Goal: Task Accomplishment & Management: Use online tool/utility

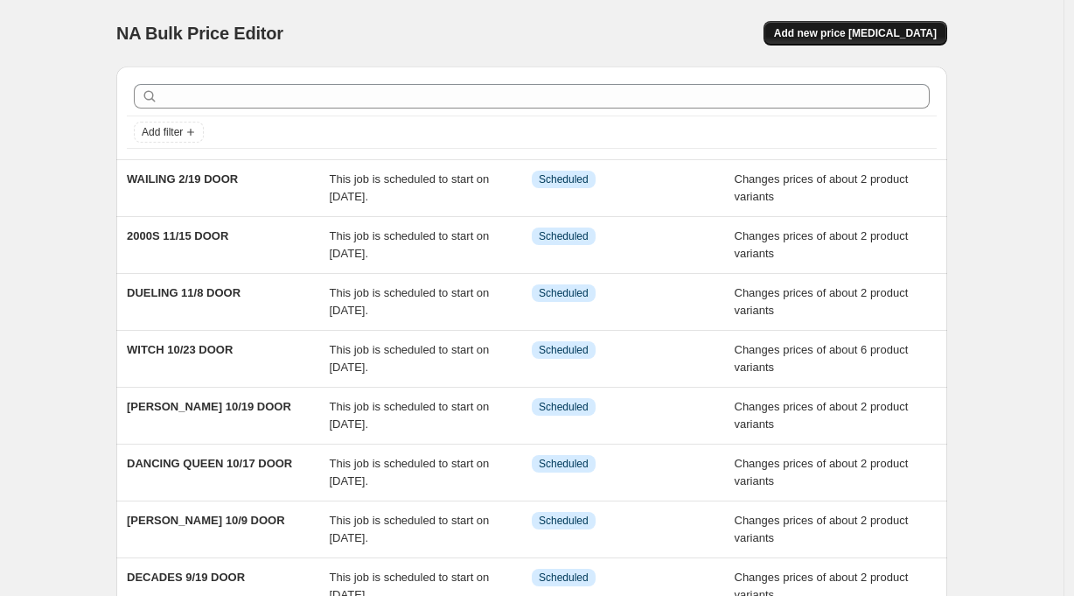
click at [878, 28] on span "Add new price [MEDICAL_DATA]" at bounding box center [855, 33] width 163 height 14
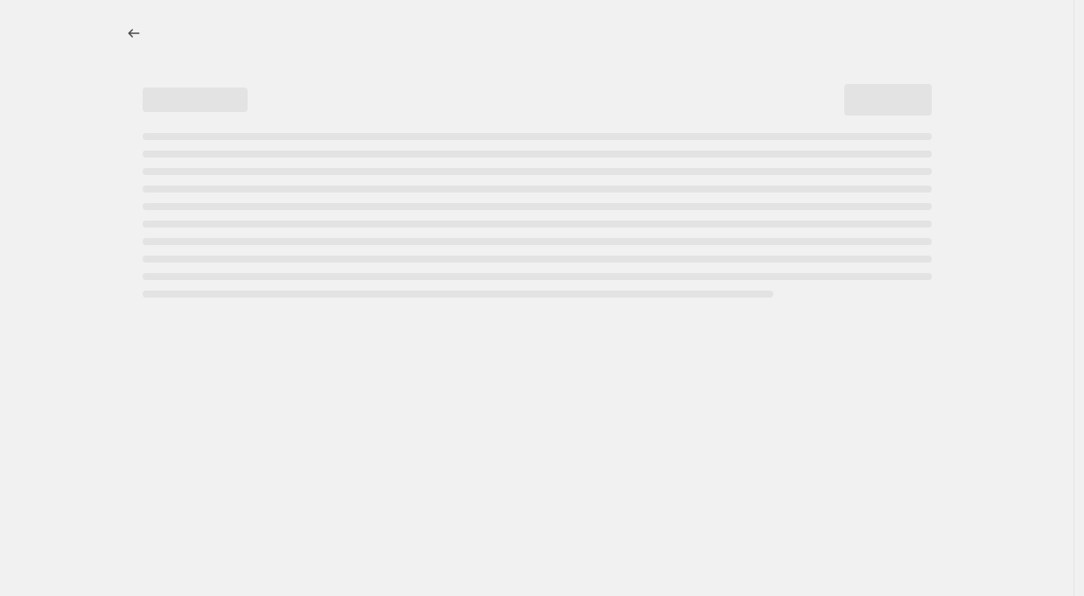
select select "percentage"
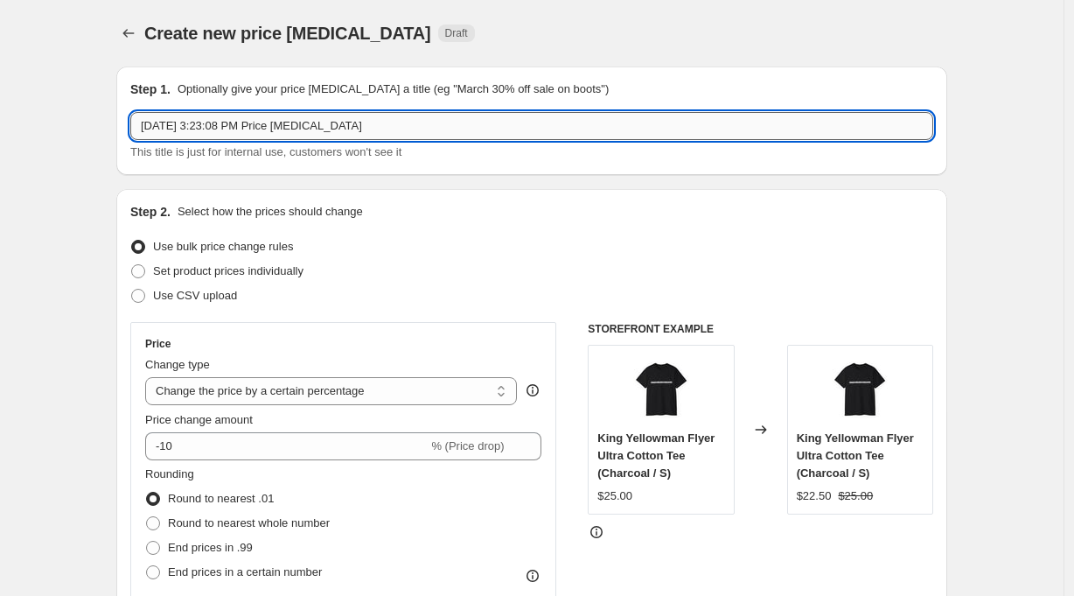
click at [304, 122] on input "Aug 26, 2025 at 3:23:08 PM Price change job" at bounding box center [531, 126] width 803 height 28
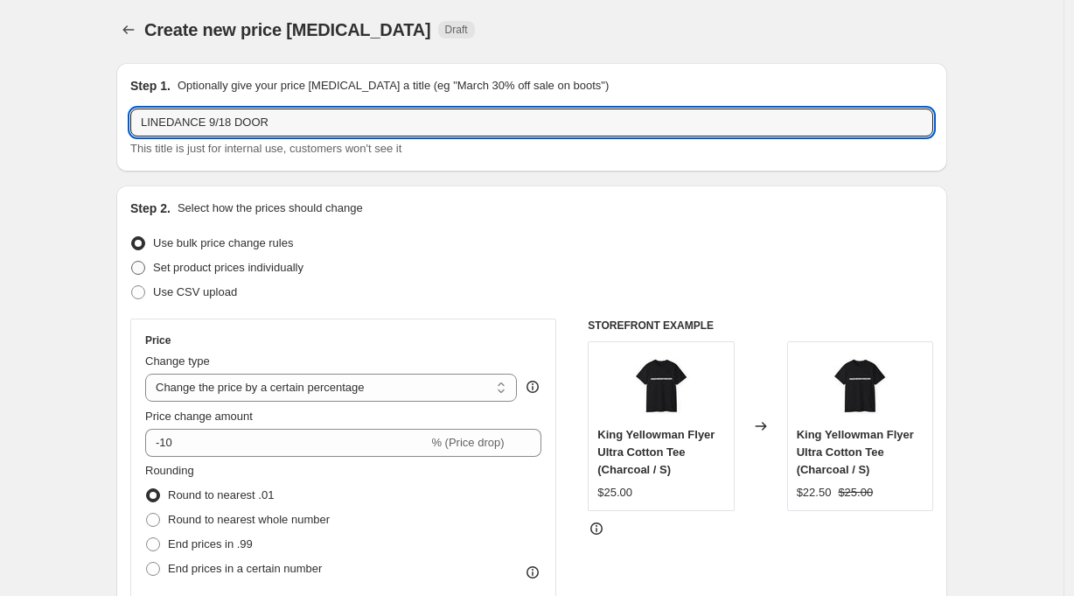
type input "LINEDANCE 9/18 DOOR"
click at [273, 266] on span "Set product prices individually" at bounding box center [228, 267] width 150 height 13
click at [132, 262] on input "Set product prices individually" at bounding box center [131, 261] width 1 height 1
radio input "true"
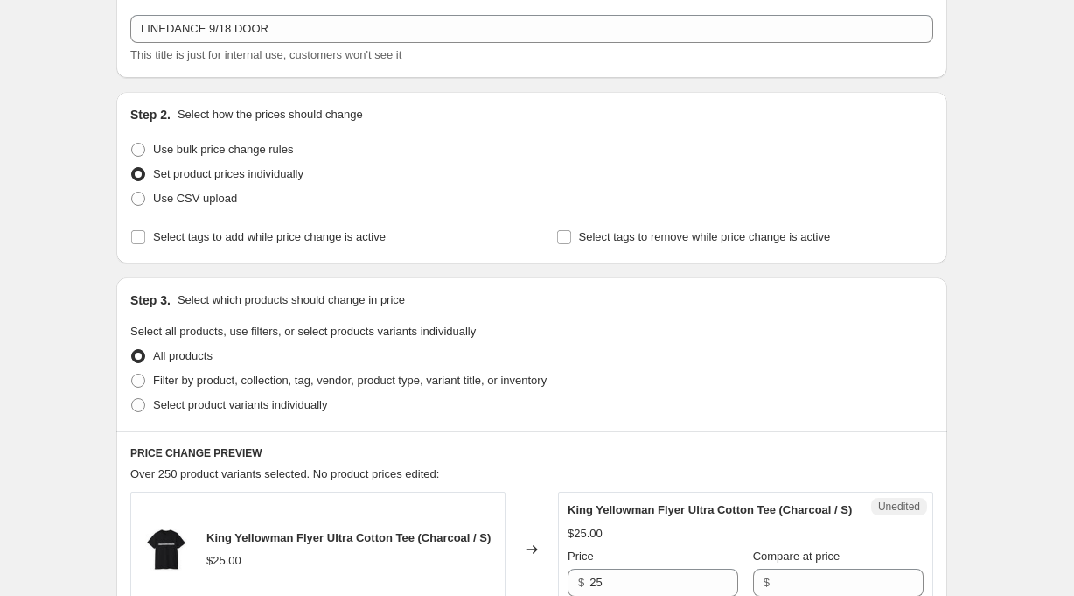
scroll to position [263, 0]
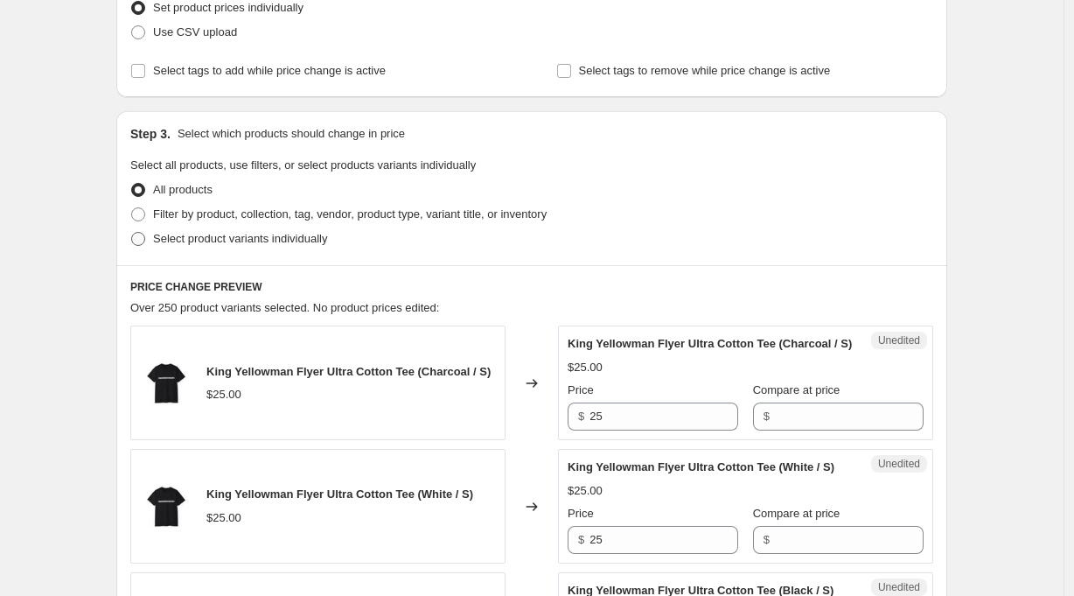
click at [269, 233] on span "Select product variants individually" at bounding box center [240, 238] width 174 height 13
click at [132, 233] on input "Select product variants individually" at bounding box center [131, 232] width 1 height 1
radio input "true"
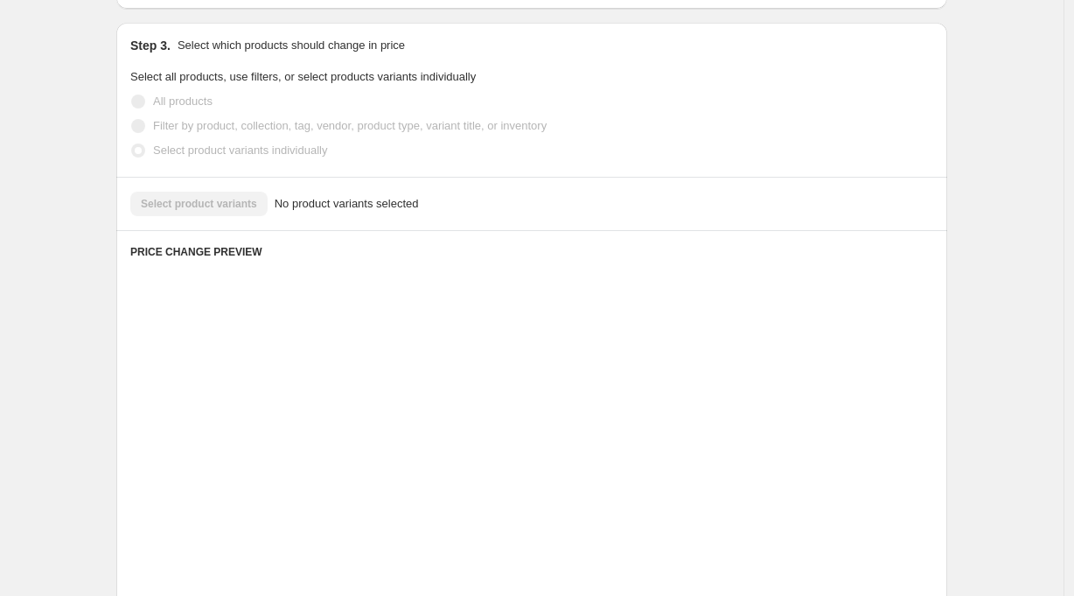
scroll to position [323, 0]
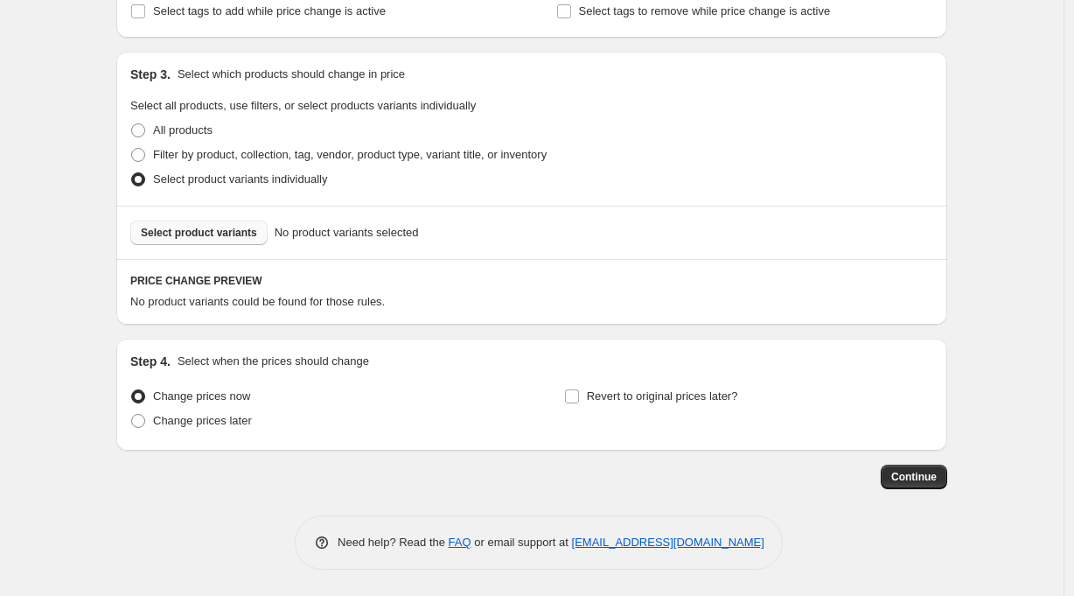
click at [219, 233] on span "Select product variants" at bounding box center [199, 233] width 116 height 14
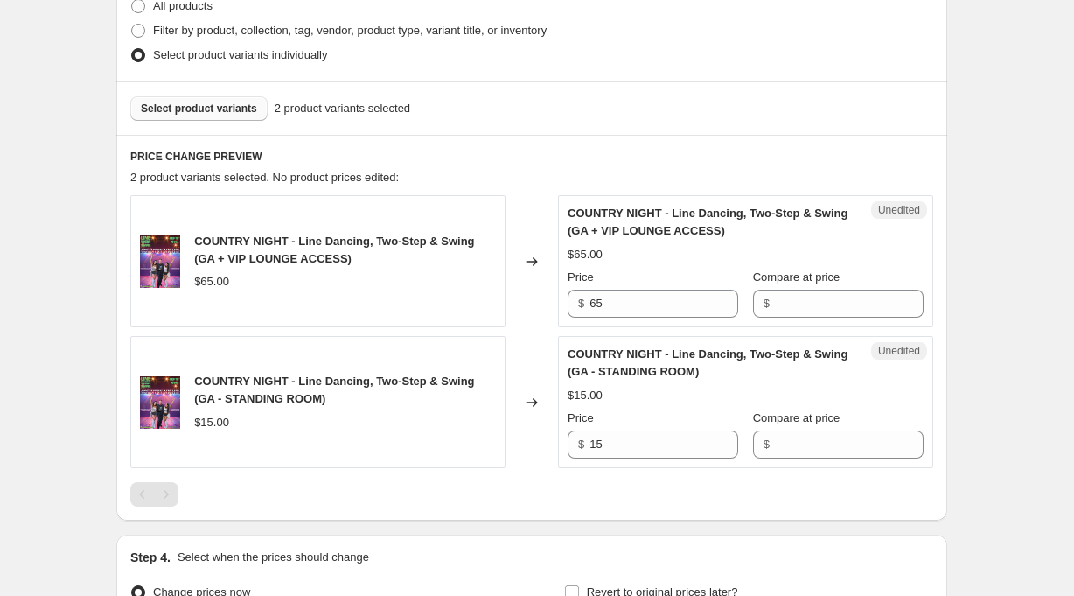
scroll to position [491, 0]
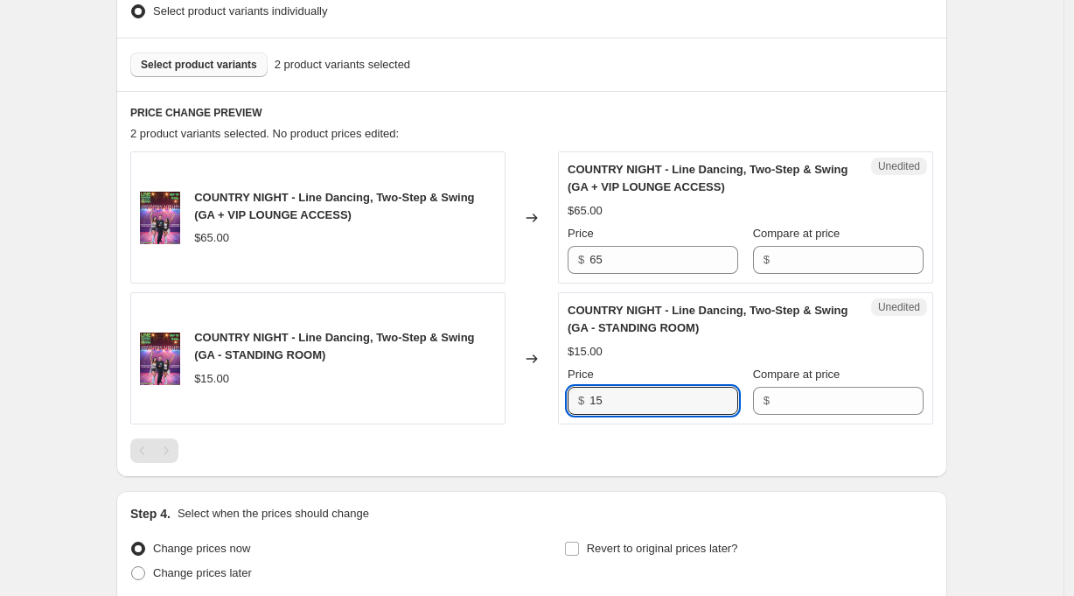
click at [569, 401] on div "Unedited COUNTRY NIGHT - Line Dancing, Two-Step & Swing (GA - STANDING ROOM) $1…" at bounding box center [745, 358] width 375 height 132
type input "20"
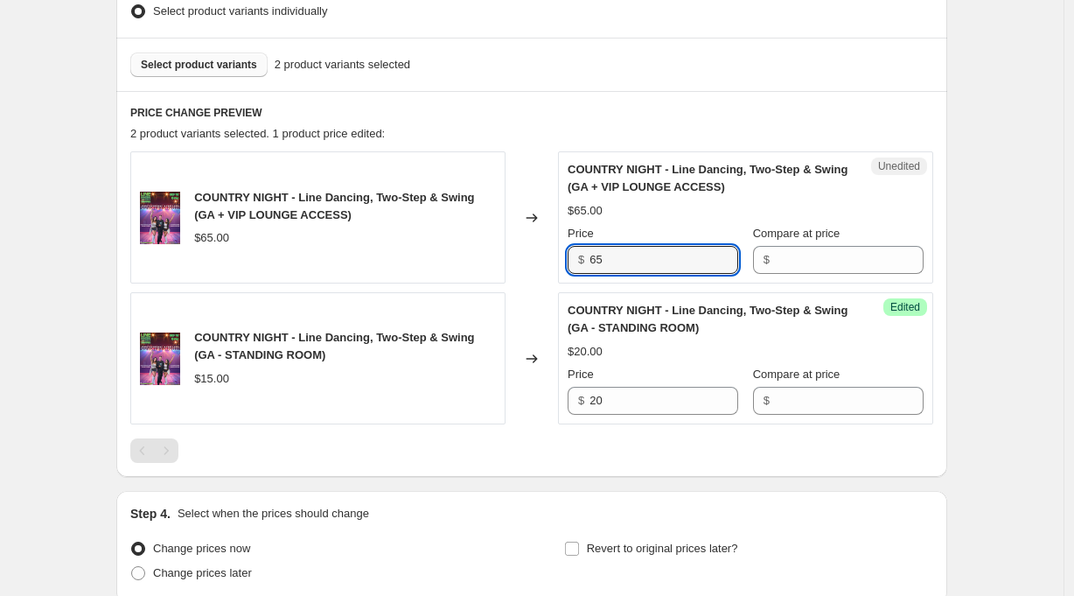
drag, startPoint x: 640, startPoint y: 257, endPoint x: 553, endPoint y: 260, distance: 87.5
click at [554, 260] on div "COUNTRY NIGHT - Line Dancing, Two-Step & Swing (GA + VIP LOUNGE ACCESS) $65.00 …" at bounding box center [531, 217] width 803 height 132
type input "45"
click at [1021, 343] on div "Create new price change job. This page is ready Create new price change job Dra…" at bounding box center [532, 128] width 1064 height 1239
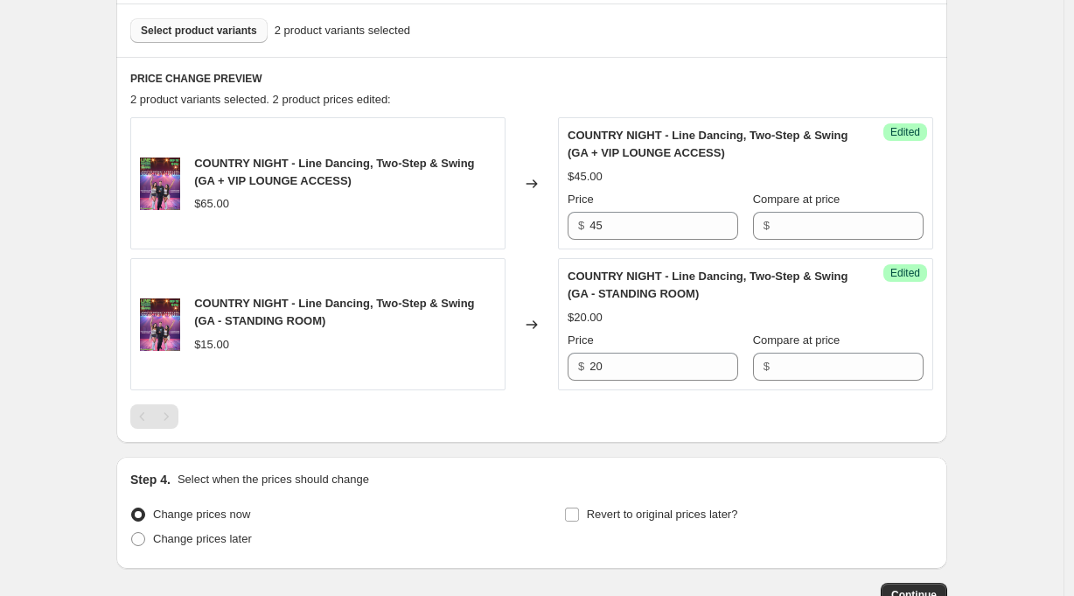
scroll to position [604, 0]
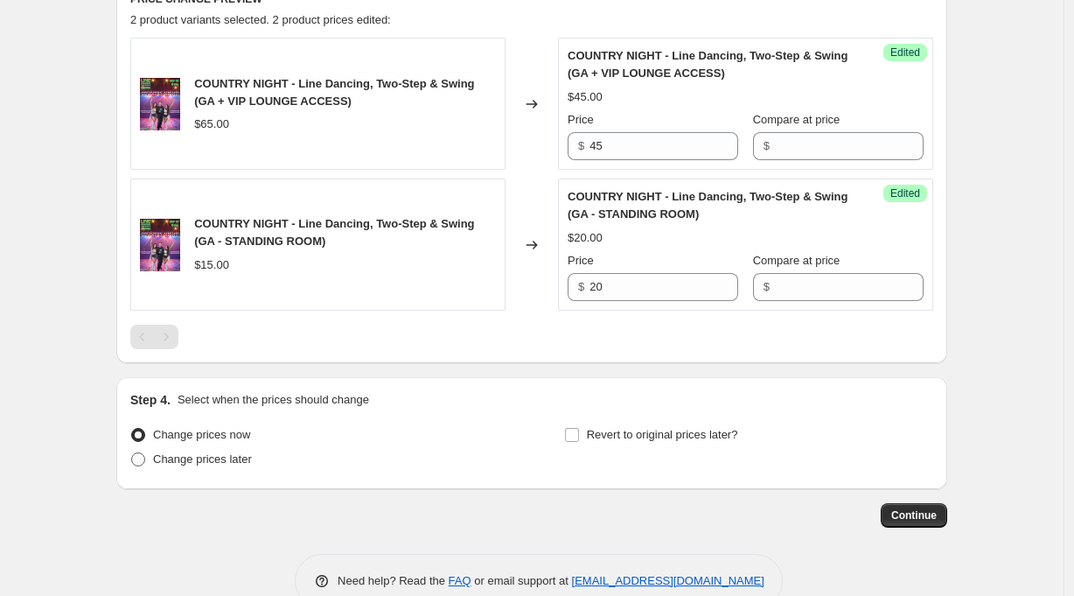
click at [229, 457] on span "Change prices later" at bounding box center [202, 458] width 99 height 13
click at [132, 453] on input "Change prices later" at bounding box center [131, 452] width 1 height 1
radio input "true"
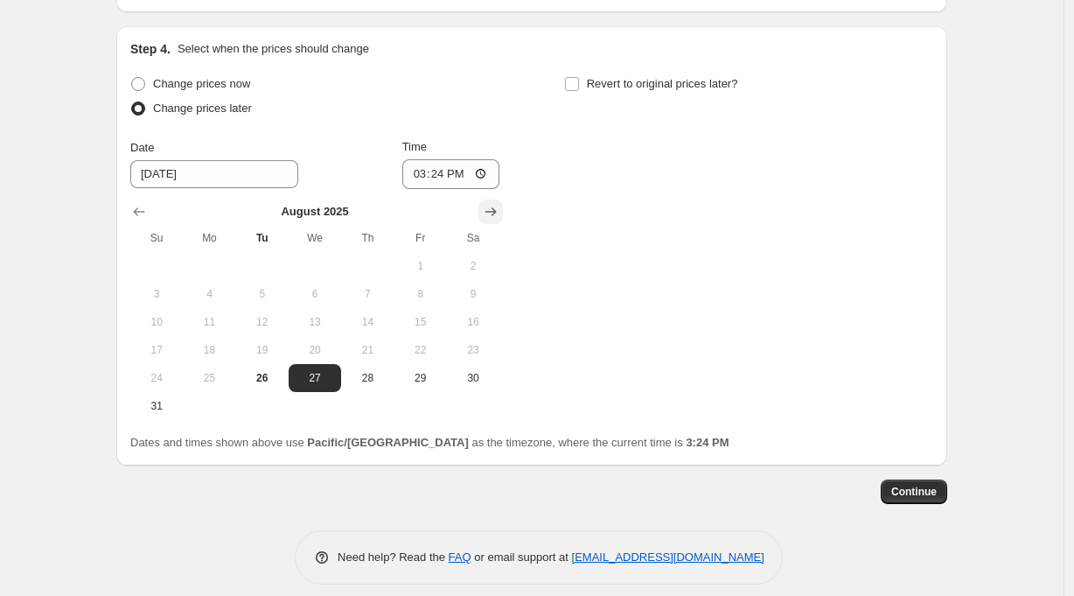
click at [499, 216] on icon "Show next month, September 2025" at bounding box center [490, 211] width 17 height 17
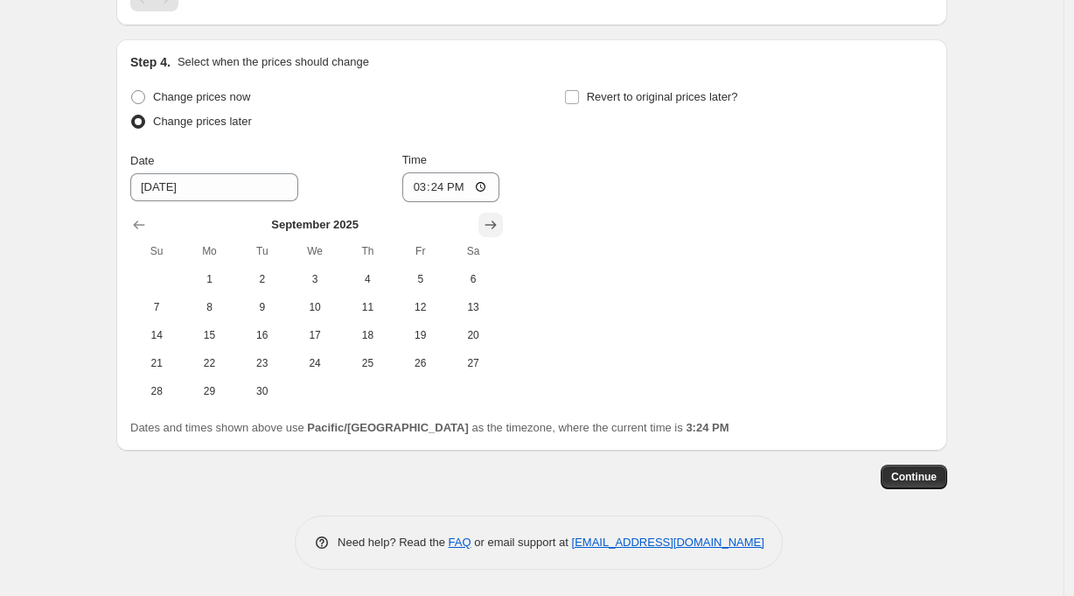
scroll to position [944, 0]
click at [376, 331] on span "18" at bounding box center [367, 335] width 38 height 14
type input "9/18/2025"
click at [444, 188] on input "15:24" at bounding box center [451, 187] width 98 height 30
click at [464, 194] on input "18:24" at bounding box center [451, 187] width 98 height 30
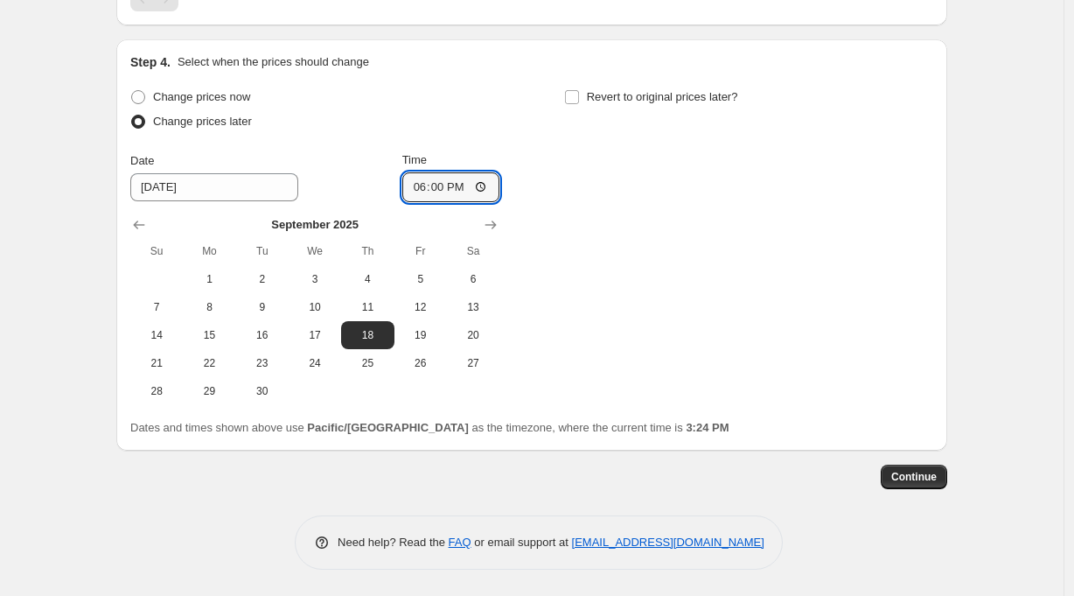
type input "18:00"
click at [678, 217] on div "Change prices now Change prices later Date 9/18/2025 Time 18:00 September 2025 …" at bounding box center [531, 245] width 803 height 320
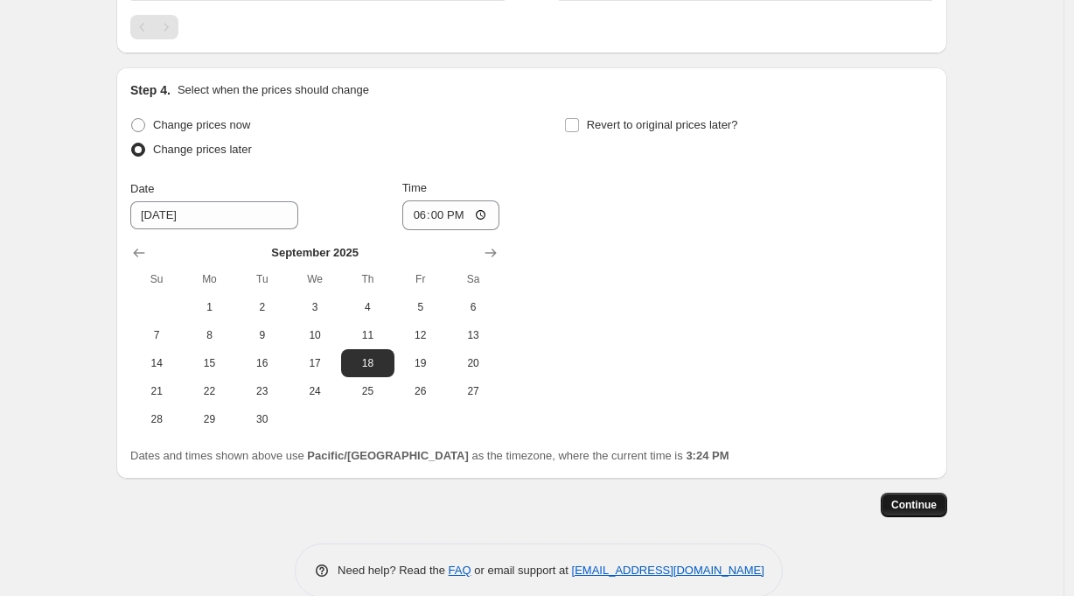
click at [919, 503] on span "Continue" at bounding box center [913, 505] width 45 height 14
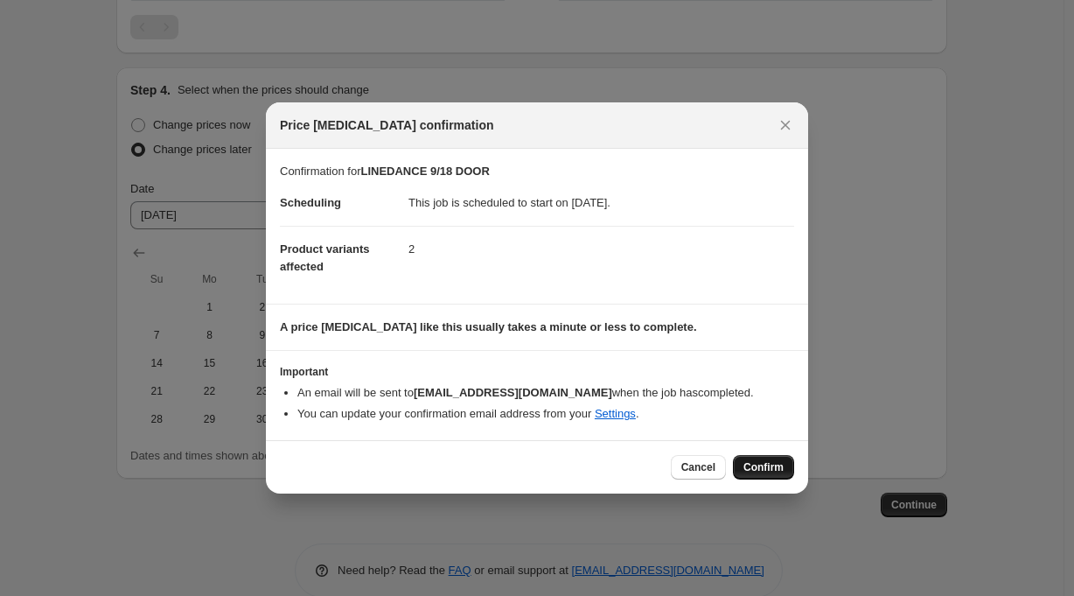
click at [747, 455] on button "Confirm" at bounding box center [763, 467] width 61 height 24
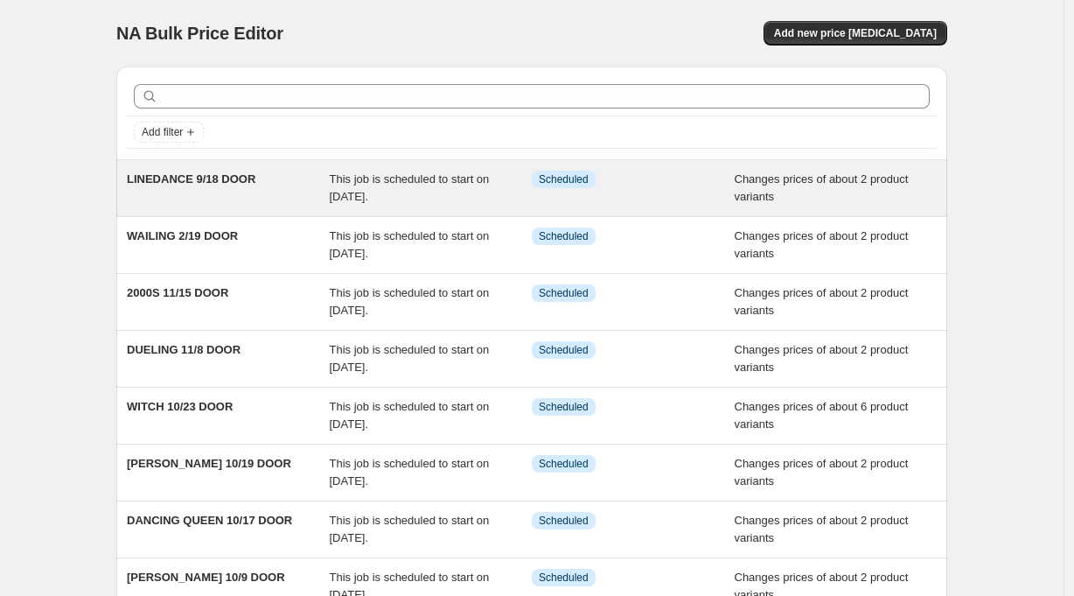
click at [232, 178] on span "LINEDANCE 9/18 DOOR" at bounding box center [191, 178] width 129 height 13
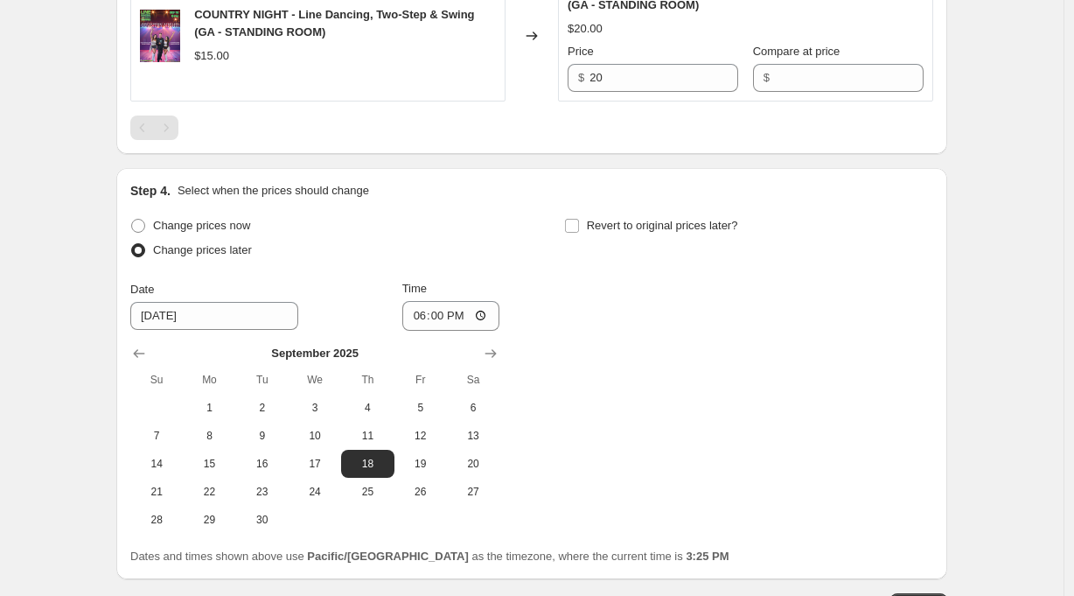
scroll to position [924, 0]
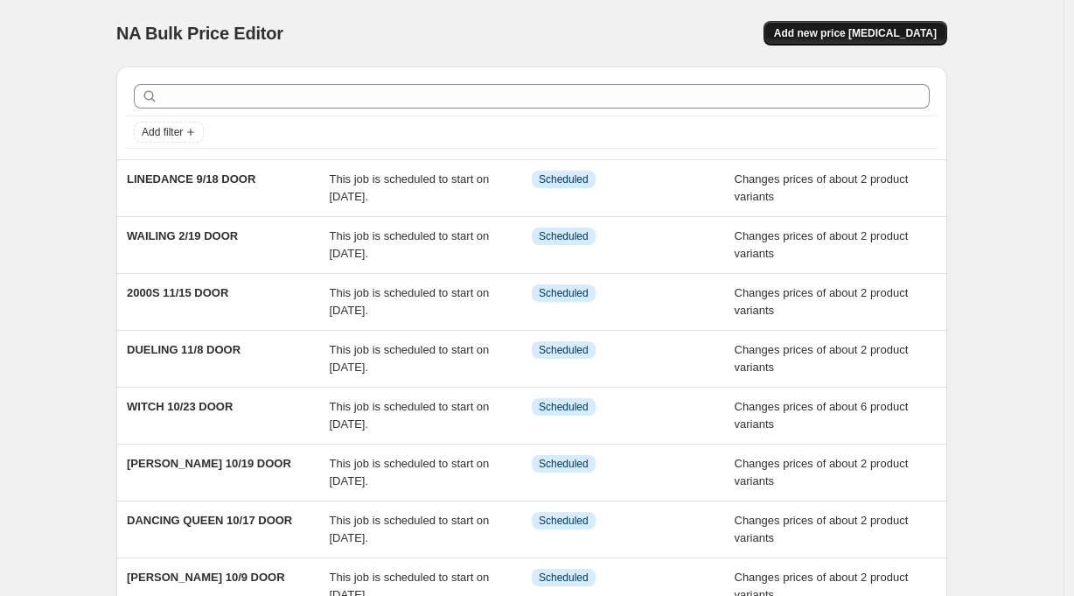
click at [881, 26] on button "Add new price [MEDICAL_DATA]" at bounding box center [856, 33] width 184 height 24
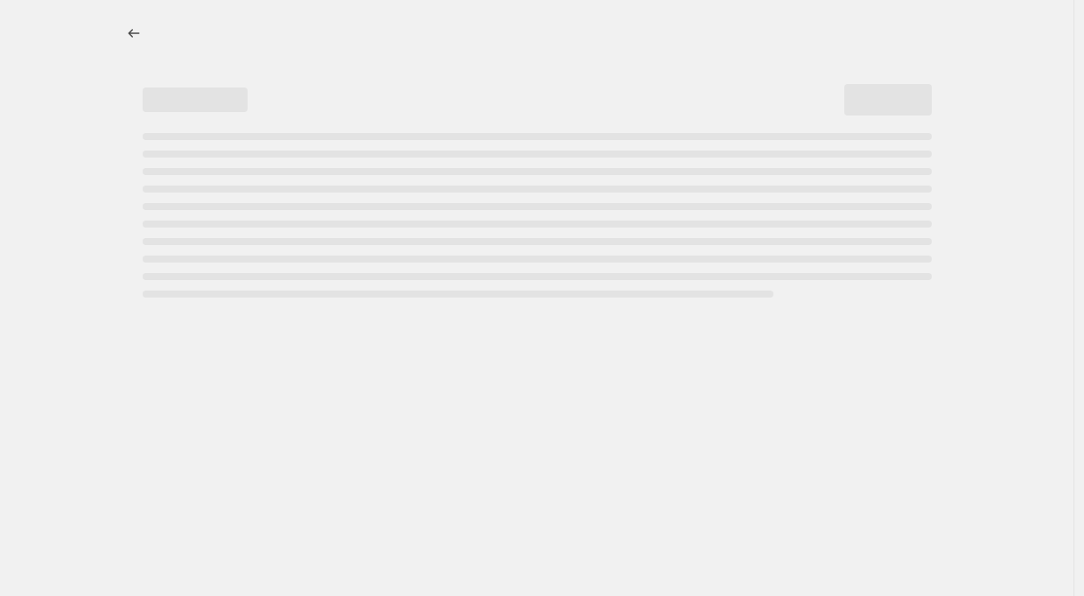
select select "percentage"
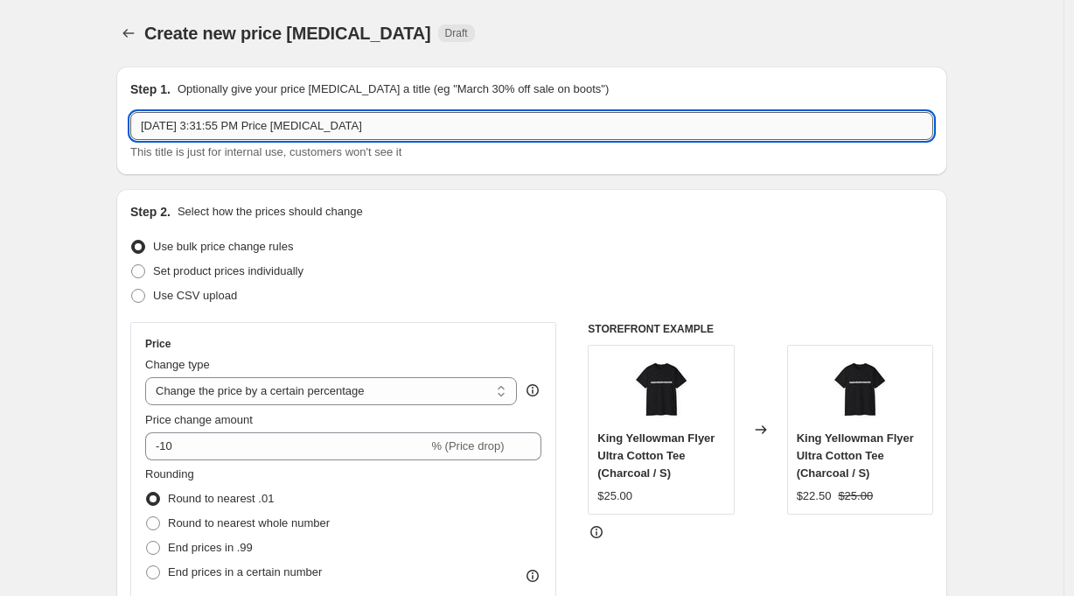
click at [204, 125] on input "Aug 26, 2025 at 3:31:55 PM Price change job" at bounding box center [531, 126] width 803 height 28
type input "FIESTA 9/13 DOOR"
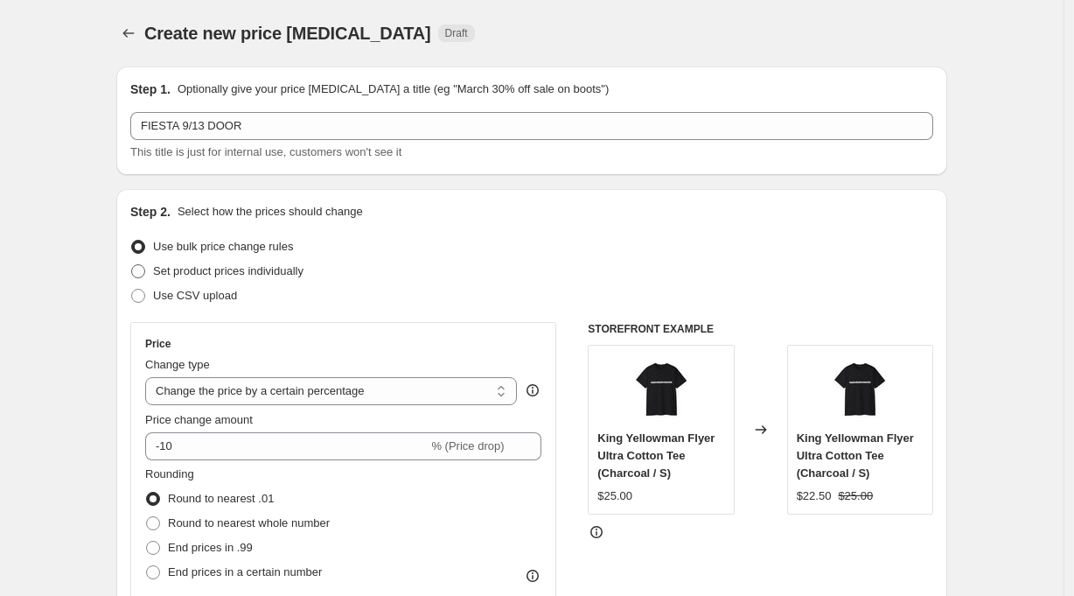
click at [252, 262] on span "Set product prices individually" at bounding box center [228, 270] width 150 height 17
click at [132, 264] on input "Set product prices individually" at bounding box center [131, 264] width 1 height 1
radio input "true"
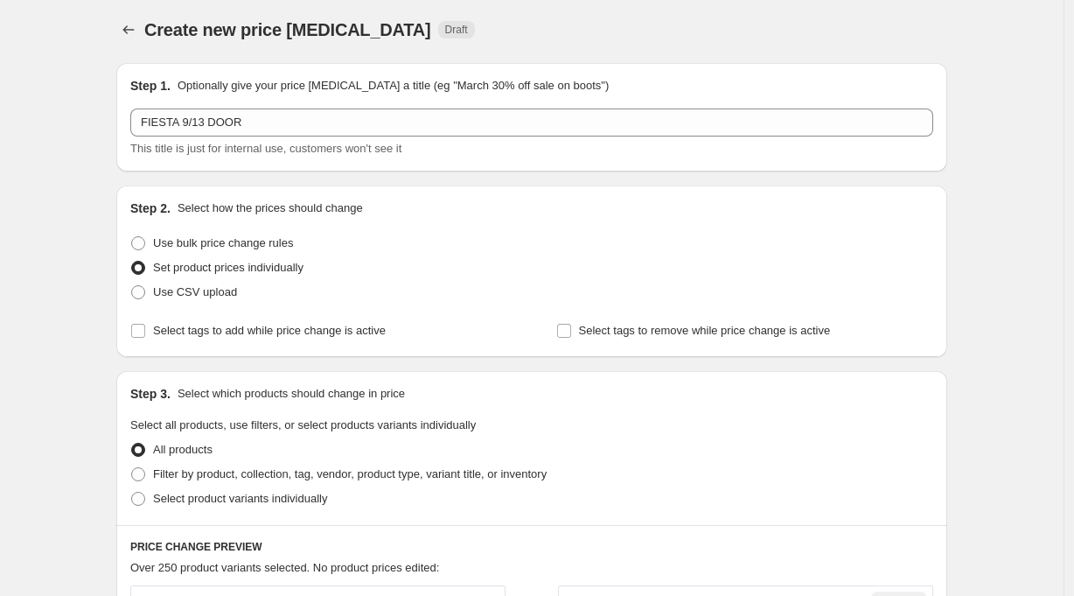
scroll to position [7, 0]
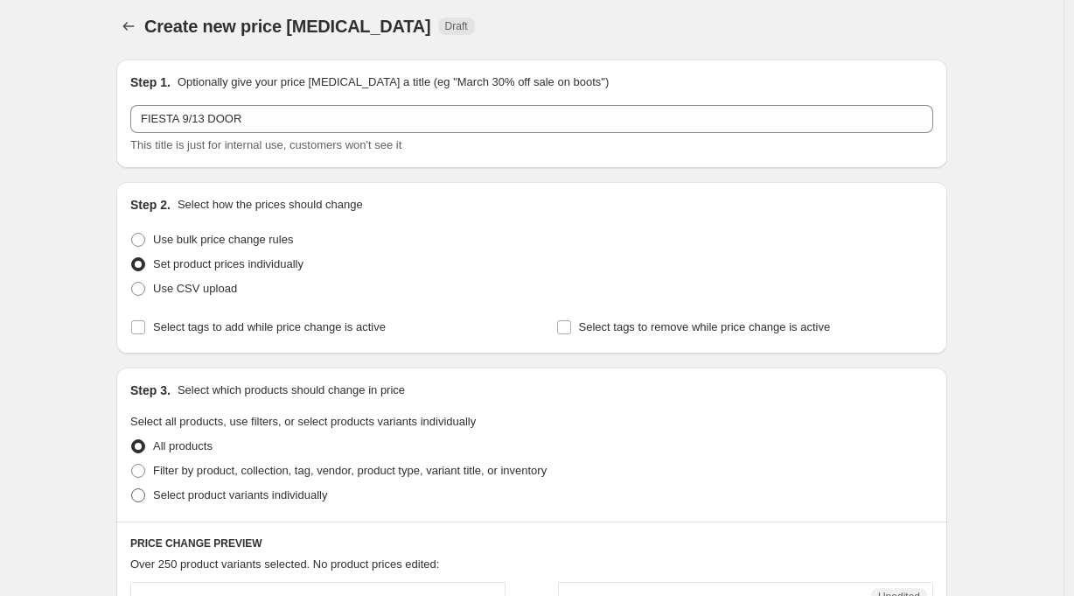
click at [204, 492] on span "Select product variants individually" at bounding box center [240, 494] width 174 height 13
click at [132, 489] on input "Select product variants individually" at bounding box center [131, 488] width 1 height 1
radio input "true"
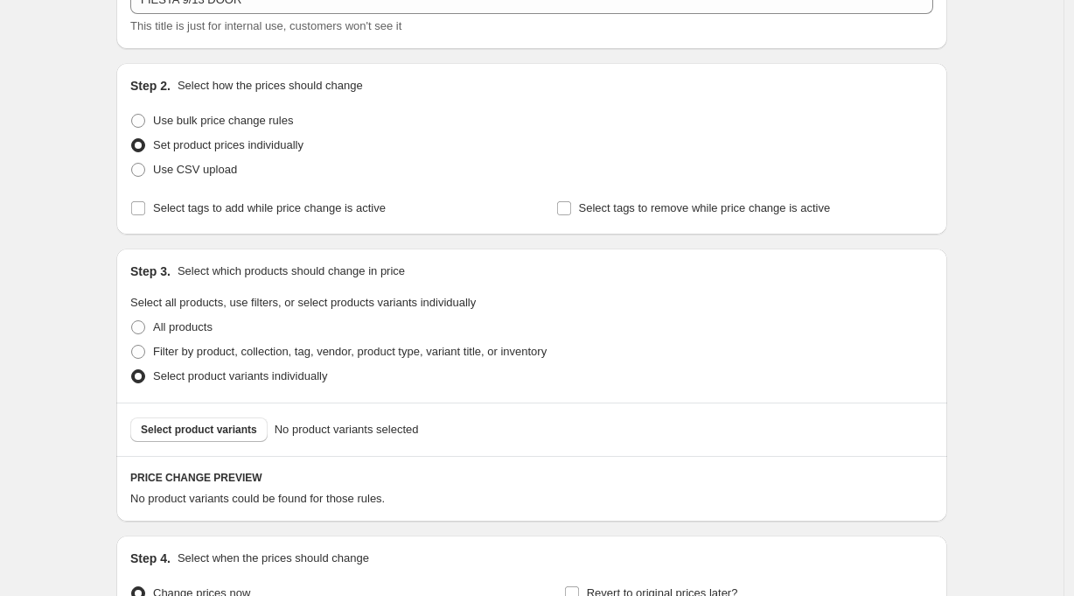
scroll to position [247, 0]
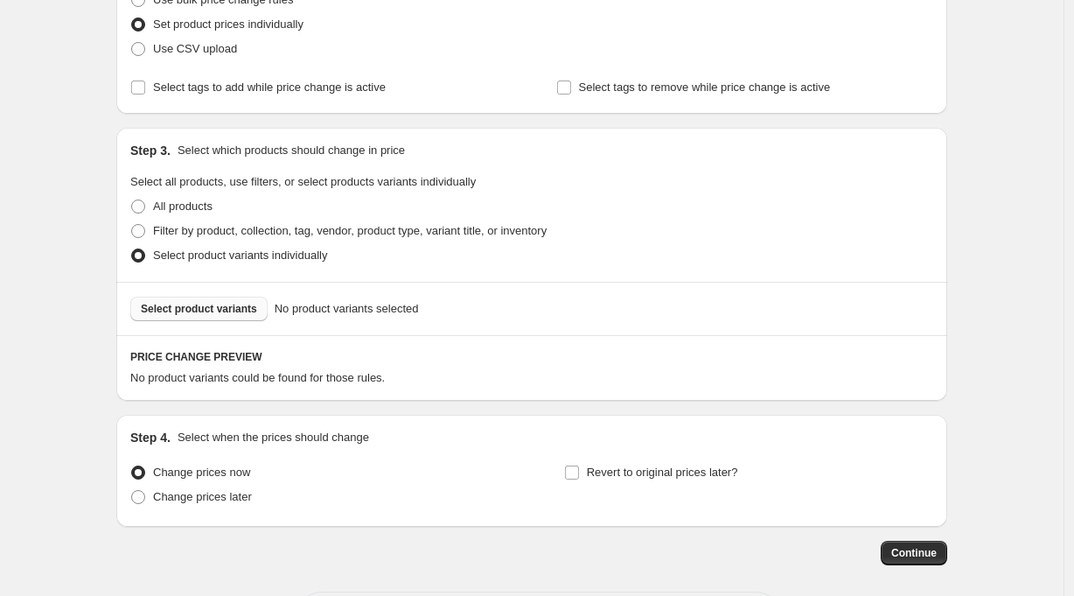
click at [232, 306] on span "Select product variants" at bounding box center [199, 309] width 116 height 14
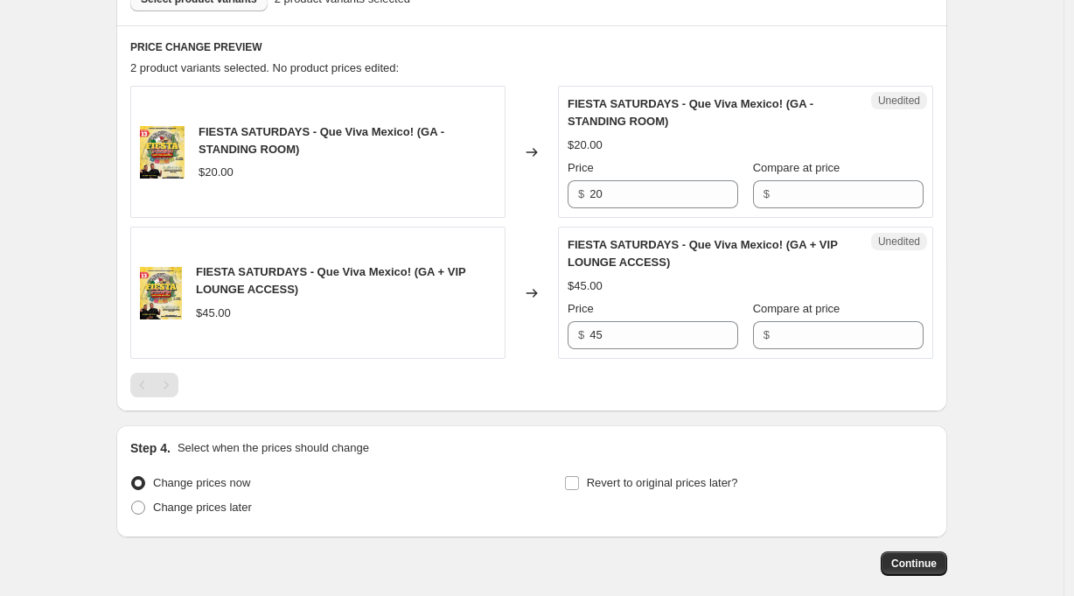
scroll to position [560, 0]
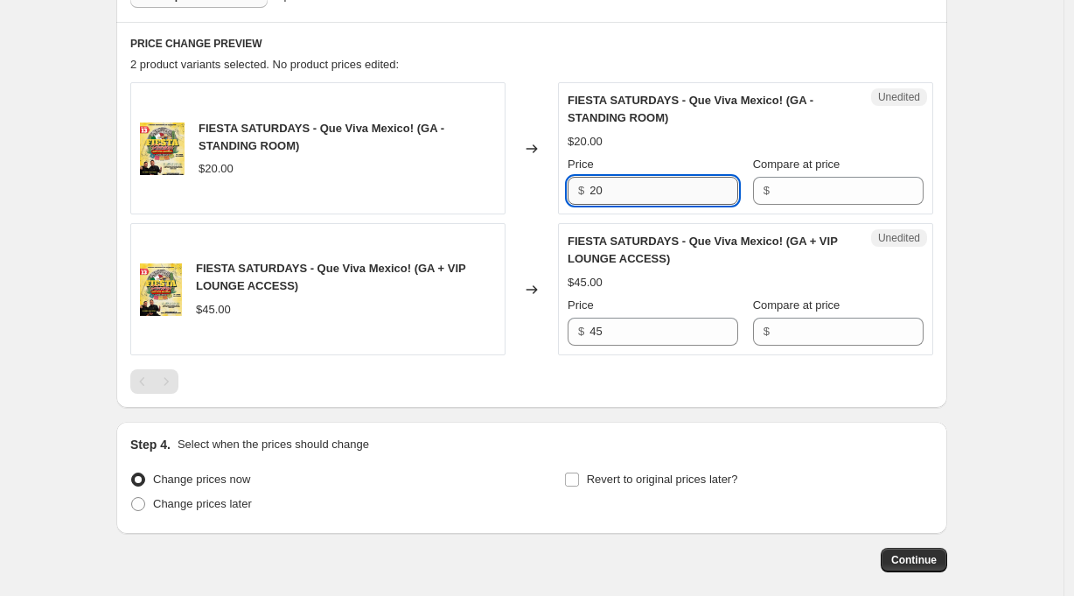
click at [636, 191] on input "20" at bounding box center [664, 191] width 149 height 28
type input "25"
click at [632, 331] on input "45" at bounding box center [664, 332] width 149 height 28
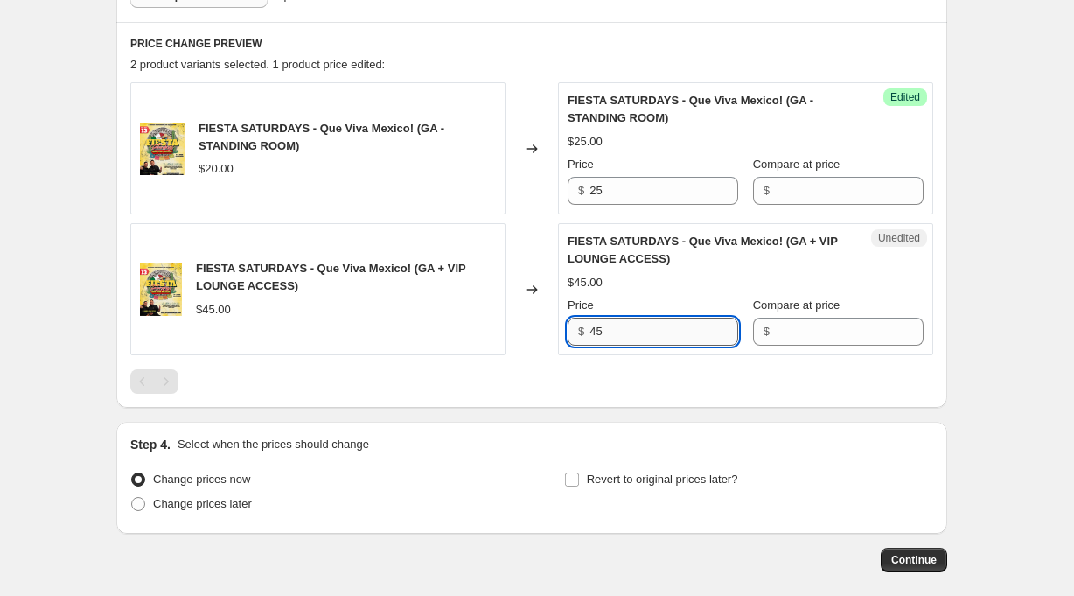
type input "4"
type input "50"
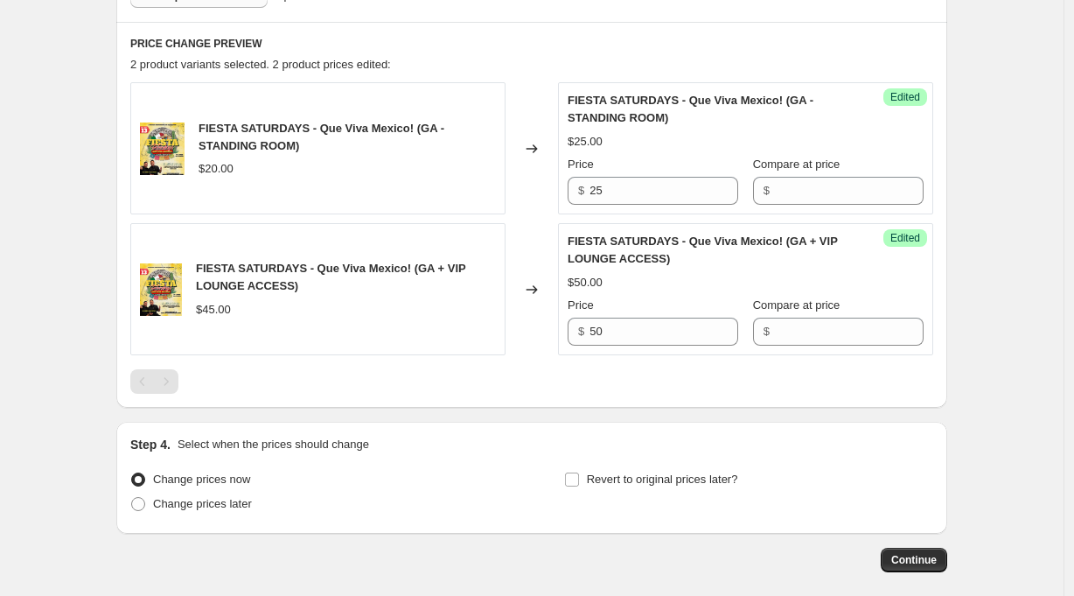
click at [1022, 400] on div "Create new price change job. This page is ready Create new price change job Dra…" at bounding box center [532, 59] width 1064 height 1239
click at [210, 505] on span "Change prices later" at bounding box center [202, 503] width 99 height 13
click at [132, 498] on input "Change prices later" at bounding box center [131, 497] width 1 height 1
radio input "true"
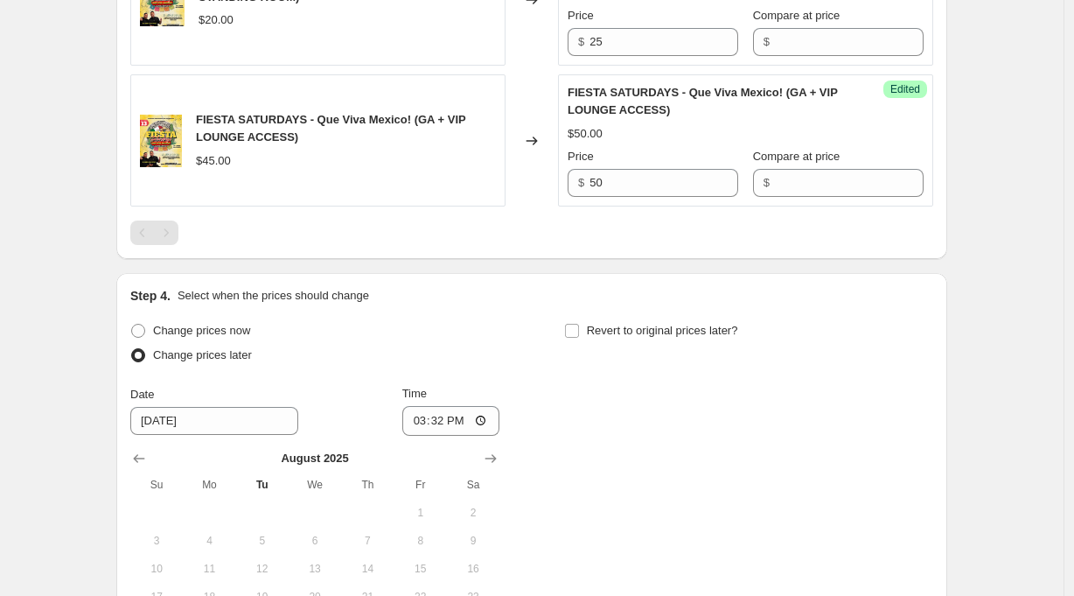
scroll to position [805, 0]
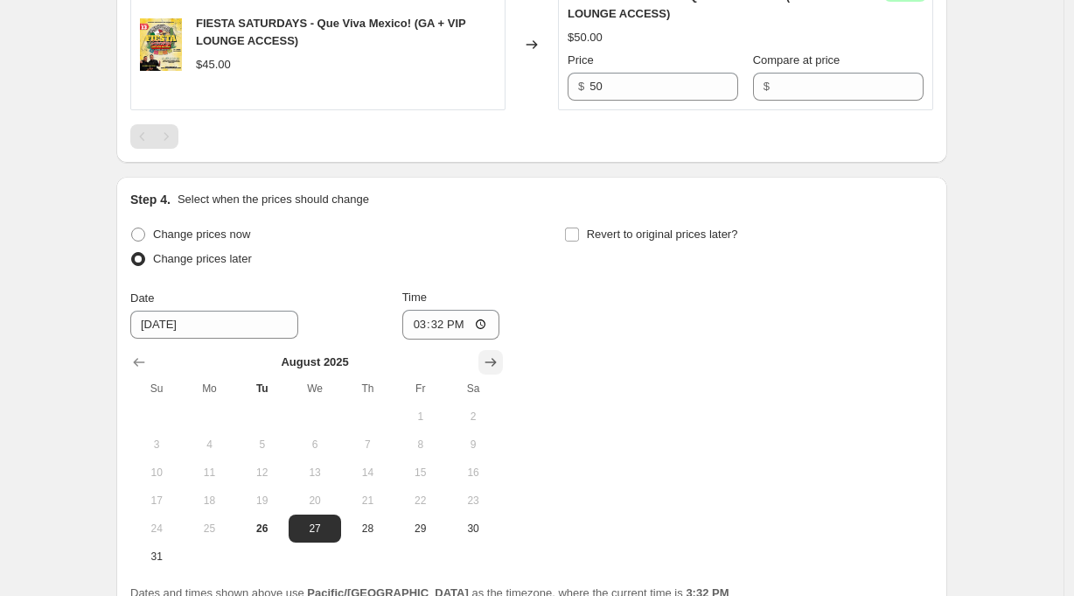
click at [499, 360] on icon "Show next month, September 2025" at bounding box center [490, 361] width 17 height 17
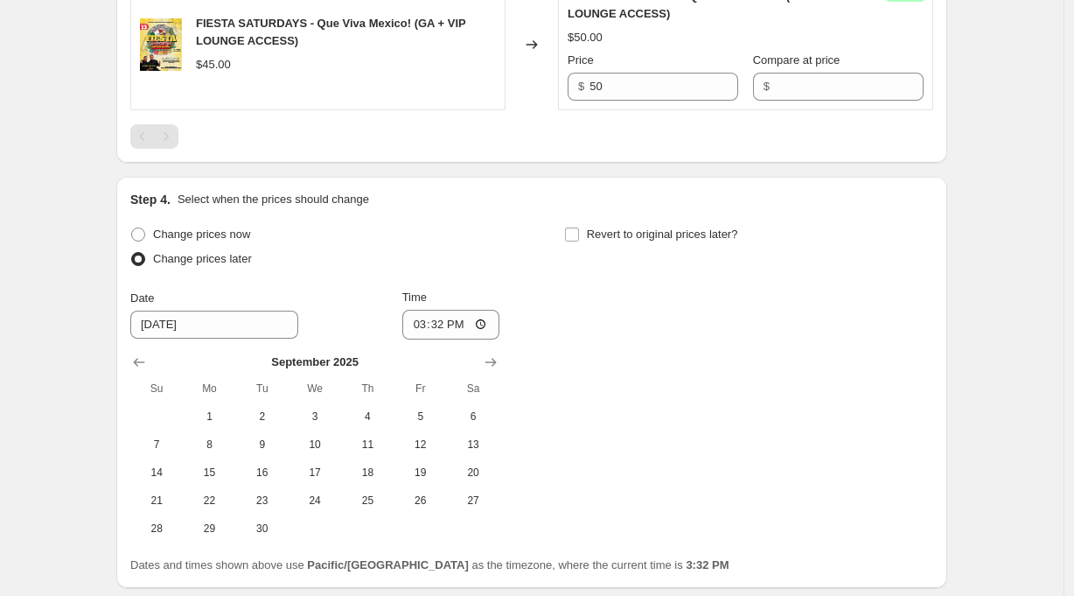
scroll to position [835, 0]
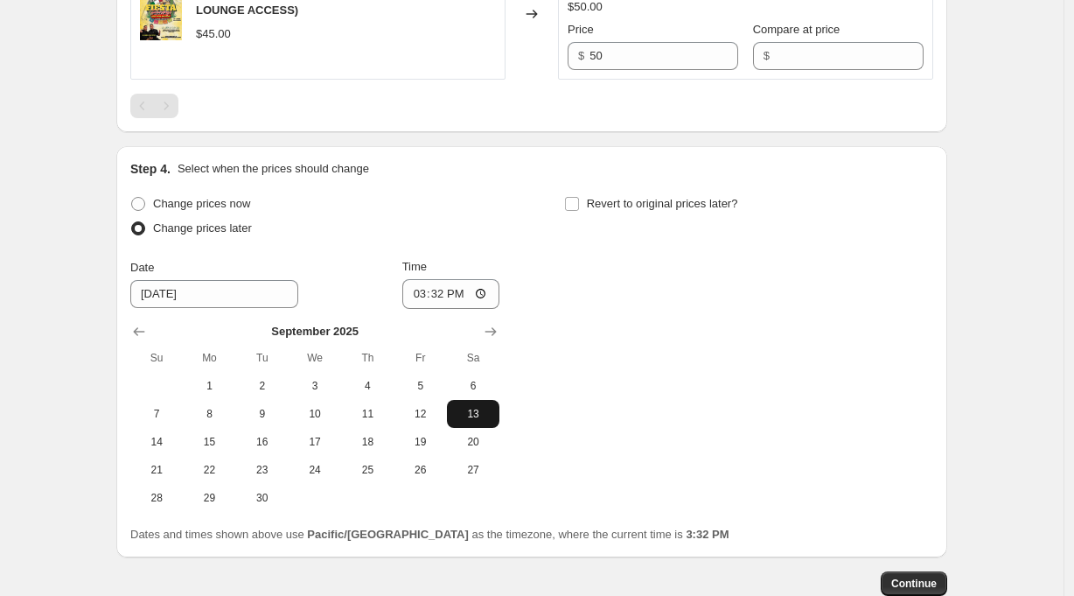
click at [485, 419] on span "13" at bounding box center [473, 414] width 38 height 14
type input "9/13/2025"
click at [441, 299] on input "15:32" at bounding box center [451, 294] width 98 height 30
click at [468, 293] on input "21:32" at bounding box center [451, 294] width 98 height 30
type input "21:00"
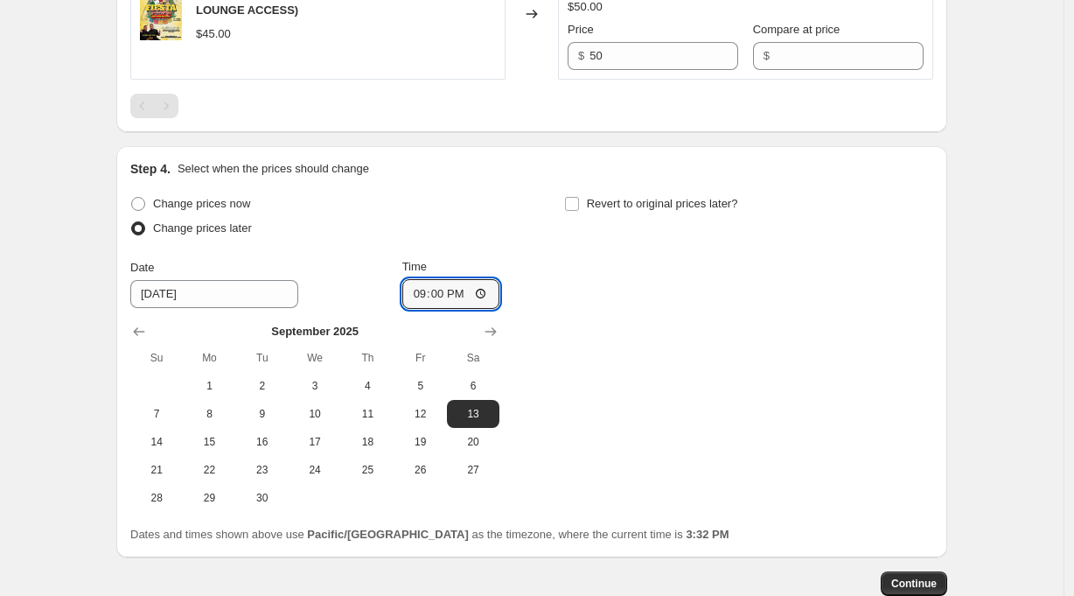
click at [673, 381] on div "Change prices now Change prices later Date 9/13/2025 Time 21:00 September 2025 …" at bounding box center [531, 352] width 803 height 320
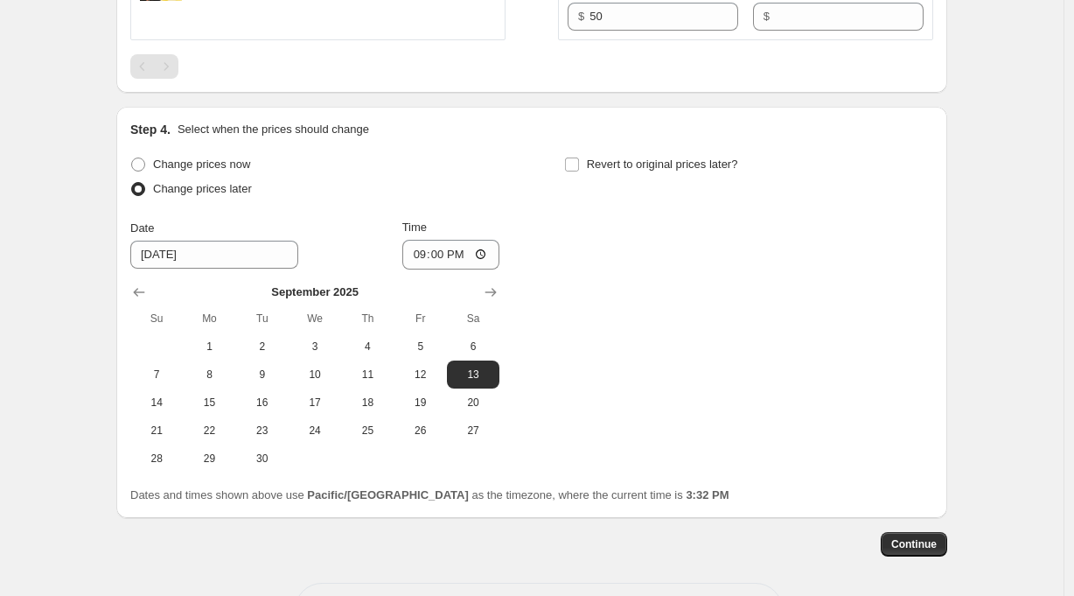
scroll to position [944, 0]
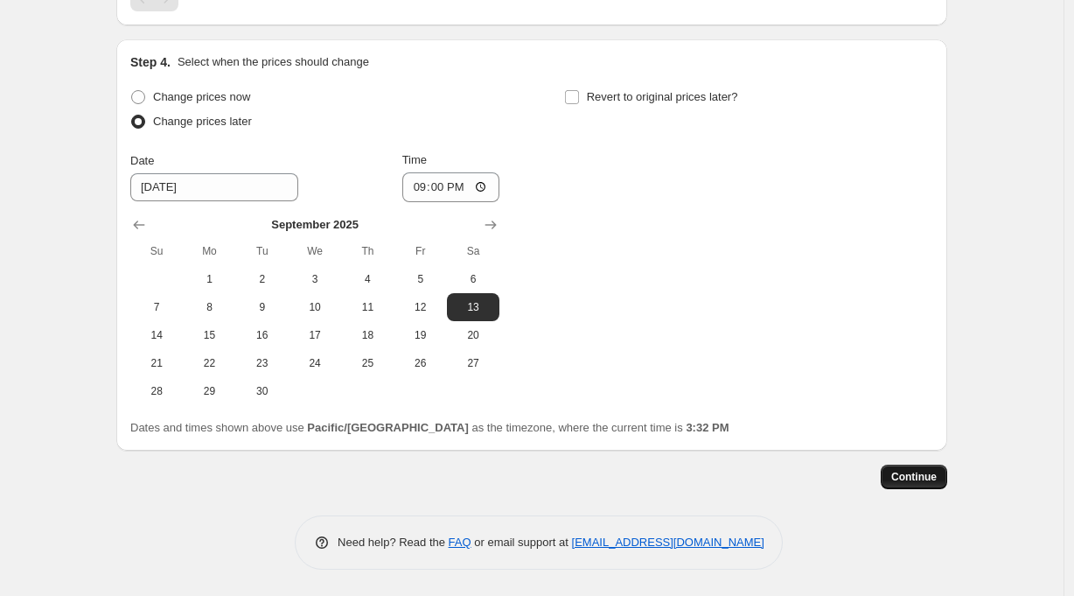
click at [923, 476] on span "Continue" at bounding box center [913, 477] width 45 height 14
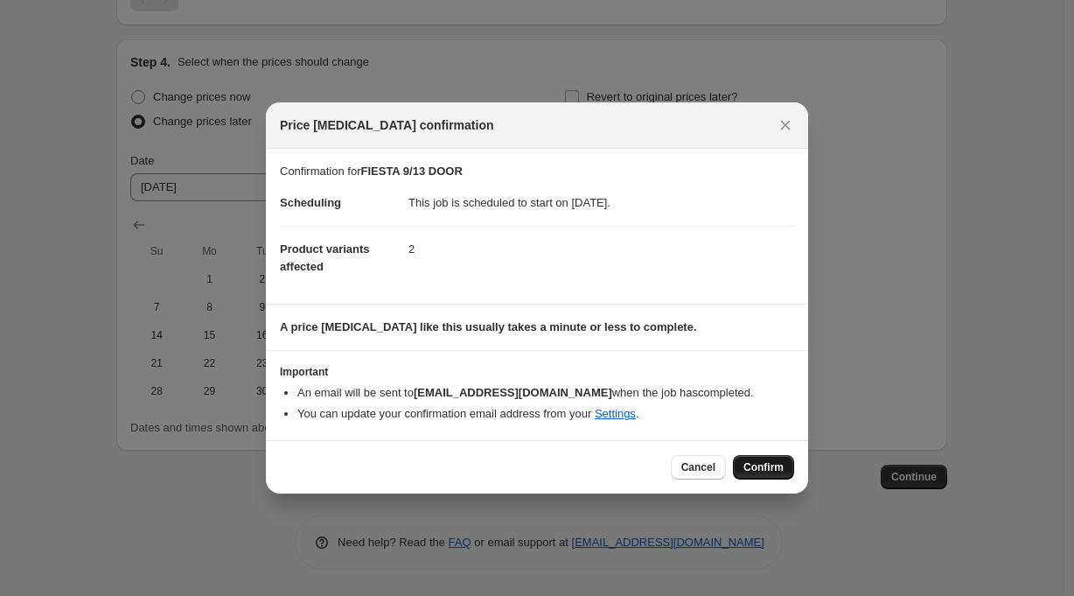
click at [760, 465] on span "Confirm" at bounding box center [764, 467] width 40 height 14
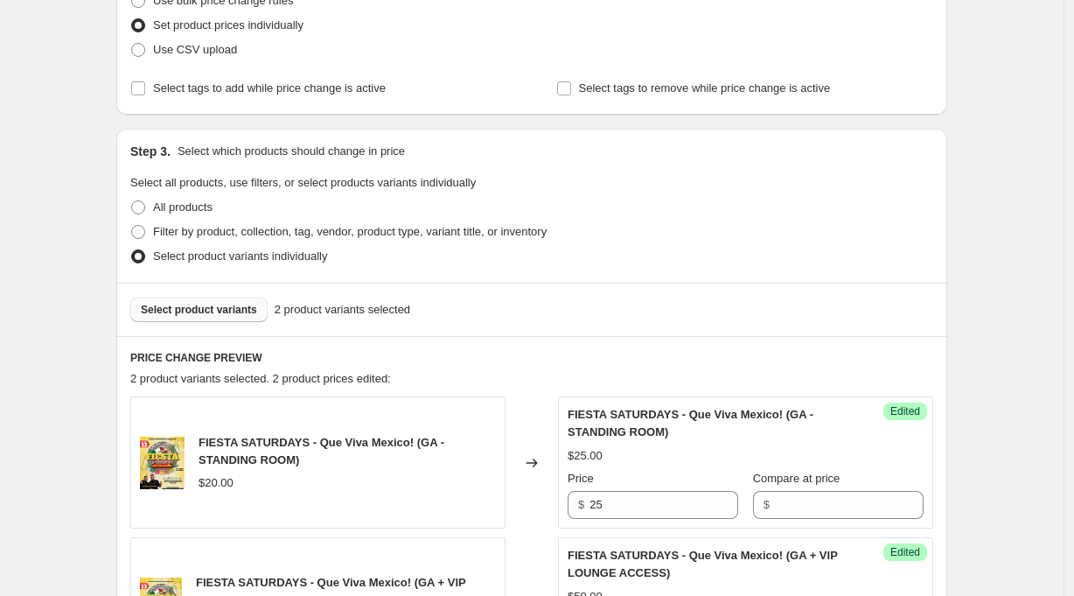
scroll to position [25, 0]
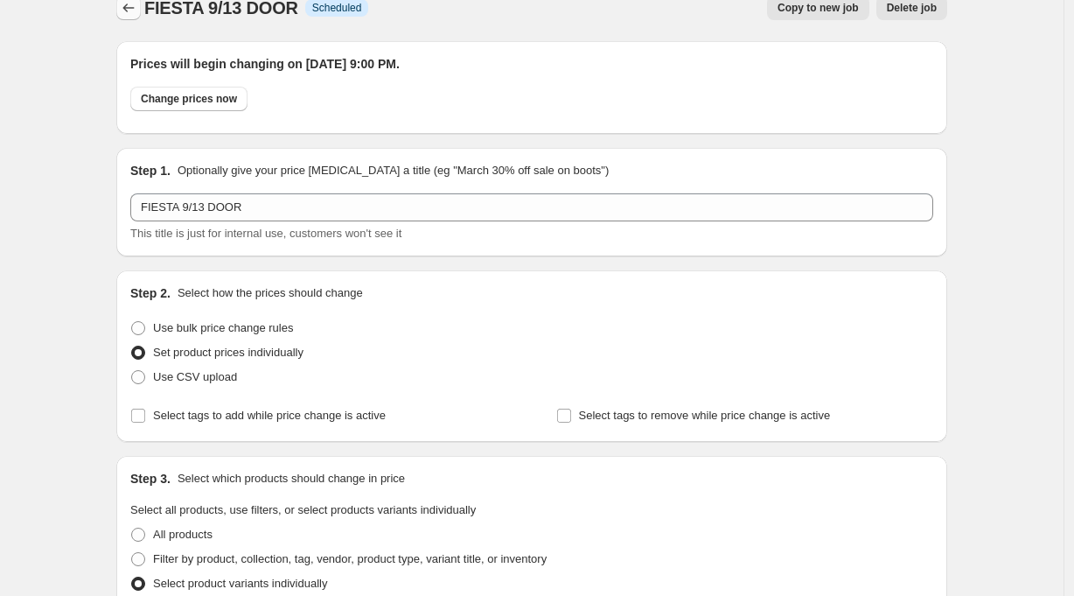
click at [131, 6] on icon "Price change jobs" at bounding box center [128, 7] width 17 height 17
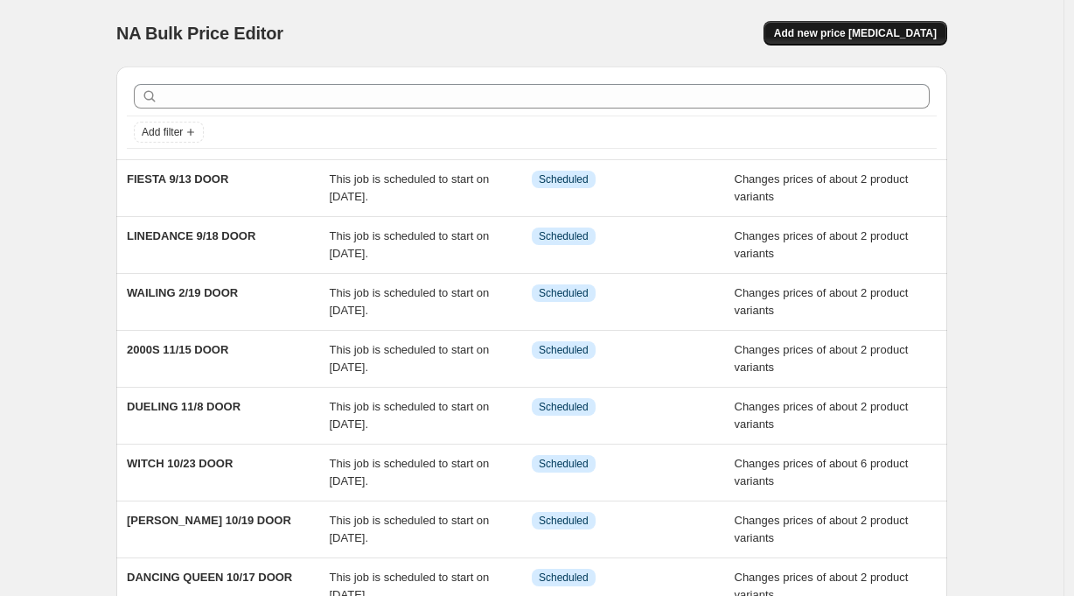
click at [877, 29] on span "Add new price [MEDICAL_DATA]" at bounding box center [855, 33] width 163 height 14
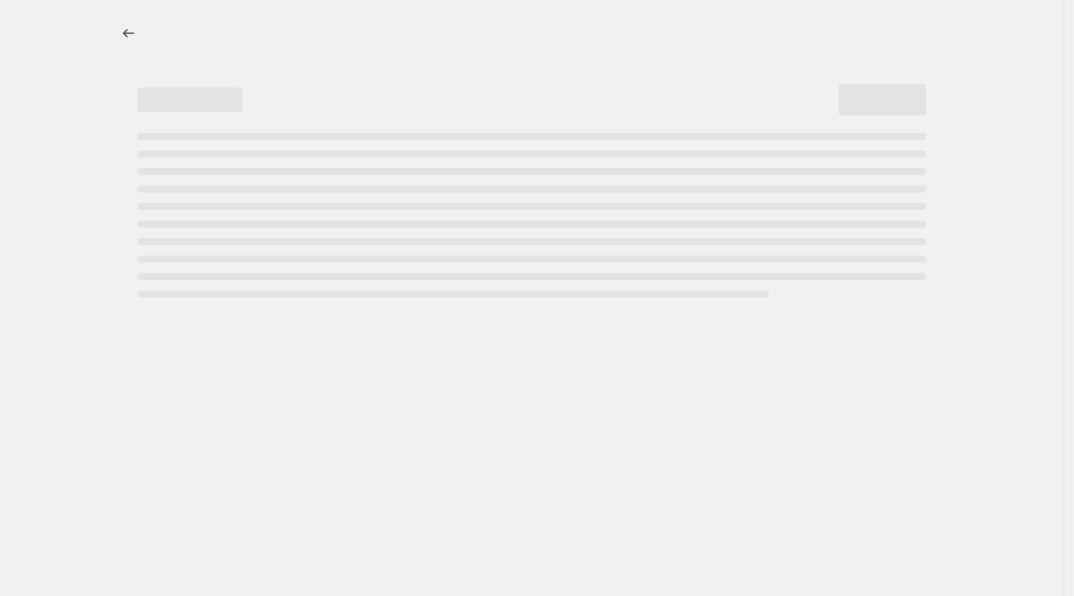
select select "percentage"
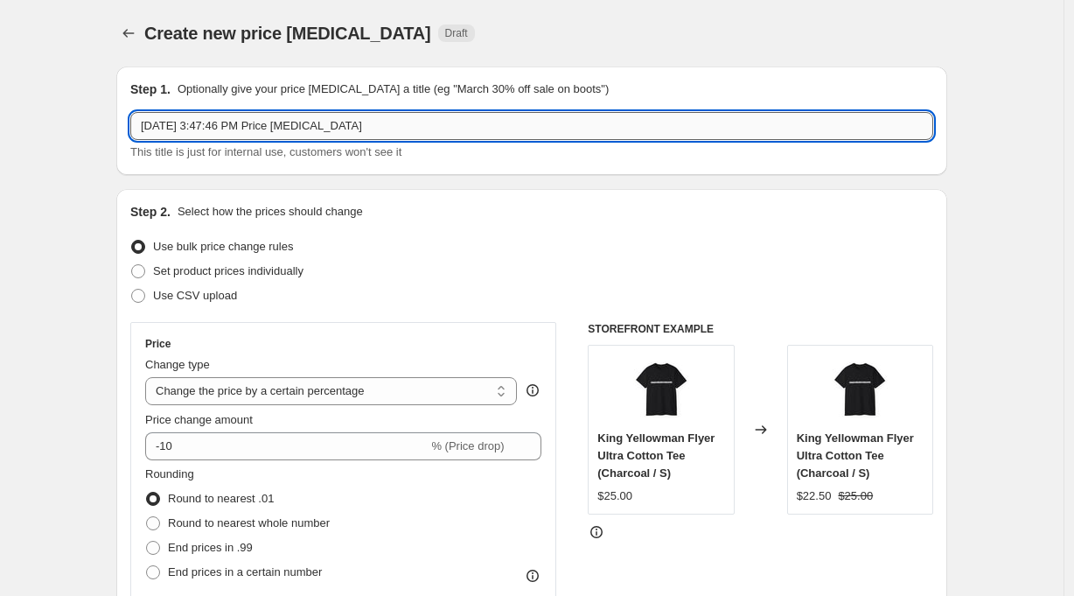
click at [187, 122] on input "[DATE] 3:47:46 PM Price [MEDICAL_DATA]" at bounding box center [531, 126] width 803 height 28
type input "BRIGADO 10/4 DOOR"
click at [220, 267] on span "Set product prices individually" at bounding box center [228, 270] width 150 height 13
click at [132, 265] on input "Set product prices individually" at bounding box center [131, 264] width 1 height 1
radio input "true"
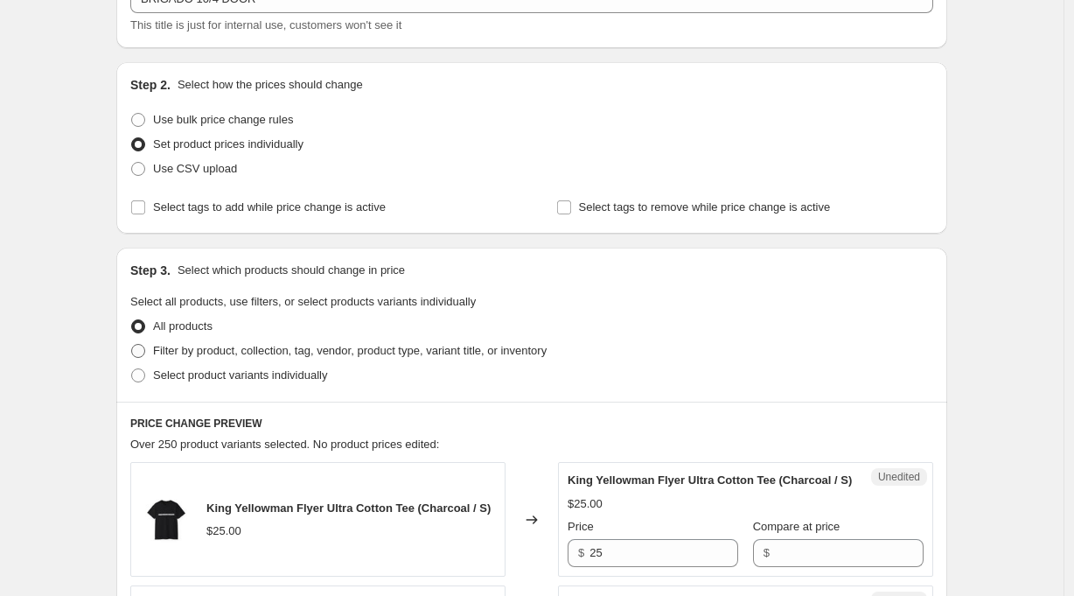
scroll to position [130, 0]
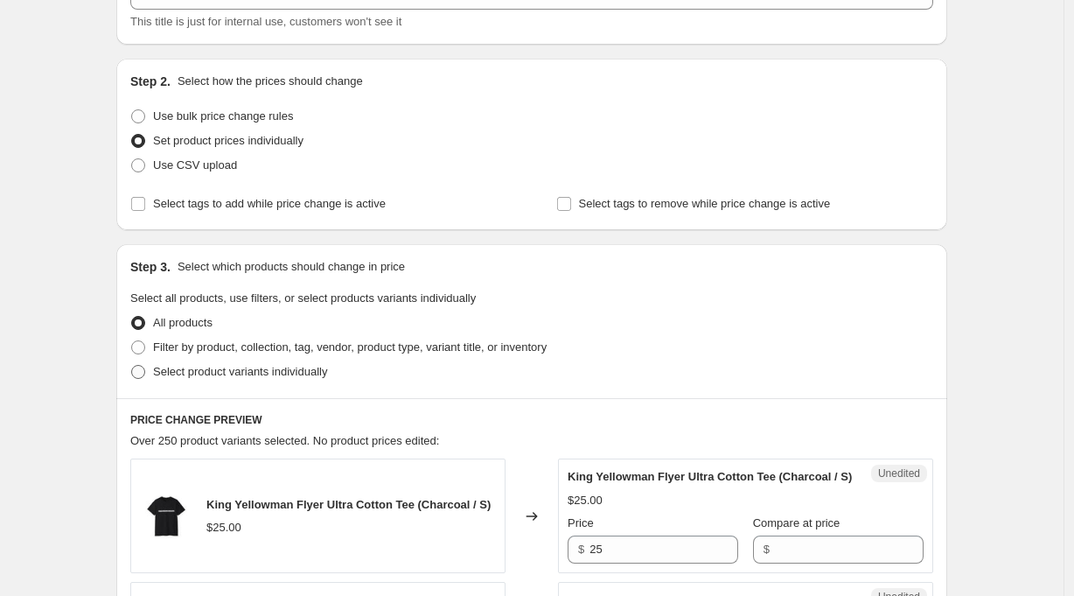
click at [287, 366] on span "Select product variants individually" at bounding box center [240, 371] width 174 height 13
click at [132, 366] on input "Select product variants individually" at bounding box center [131, 365] width 1 height 1
radio input "true"
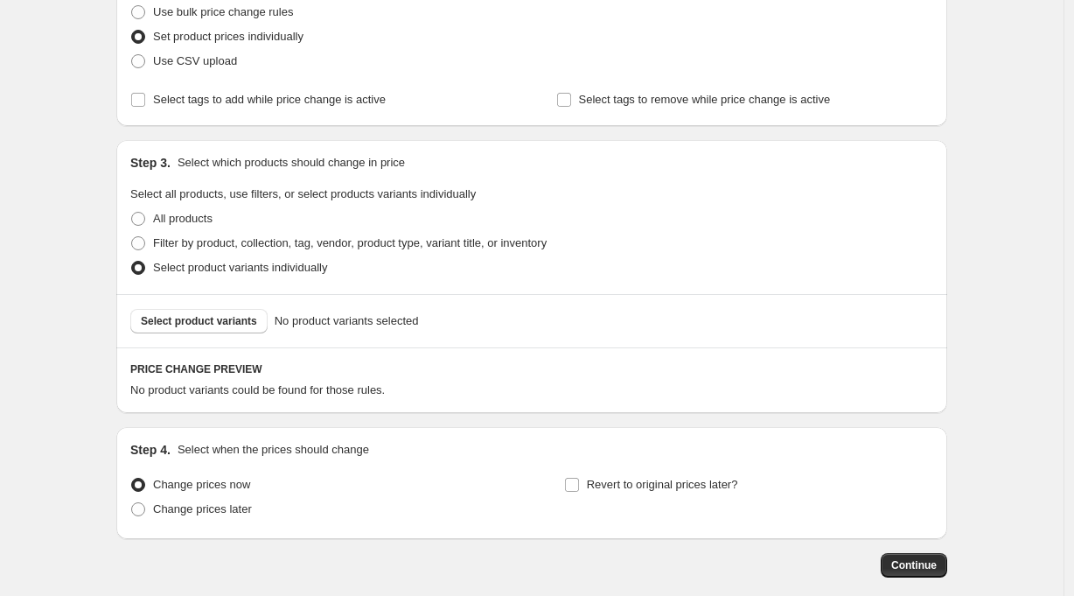
scroll to position [269, 0]
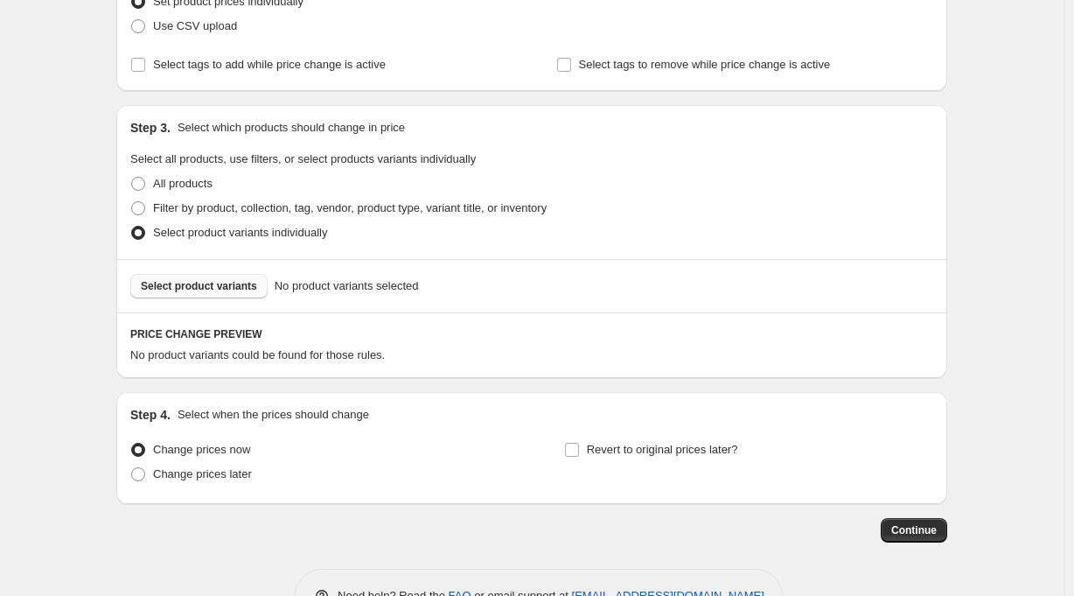
click at [225, 281] on span "Select product variants" at bounding box center [199, 286] width 116 height 14
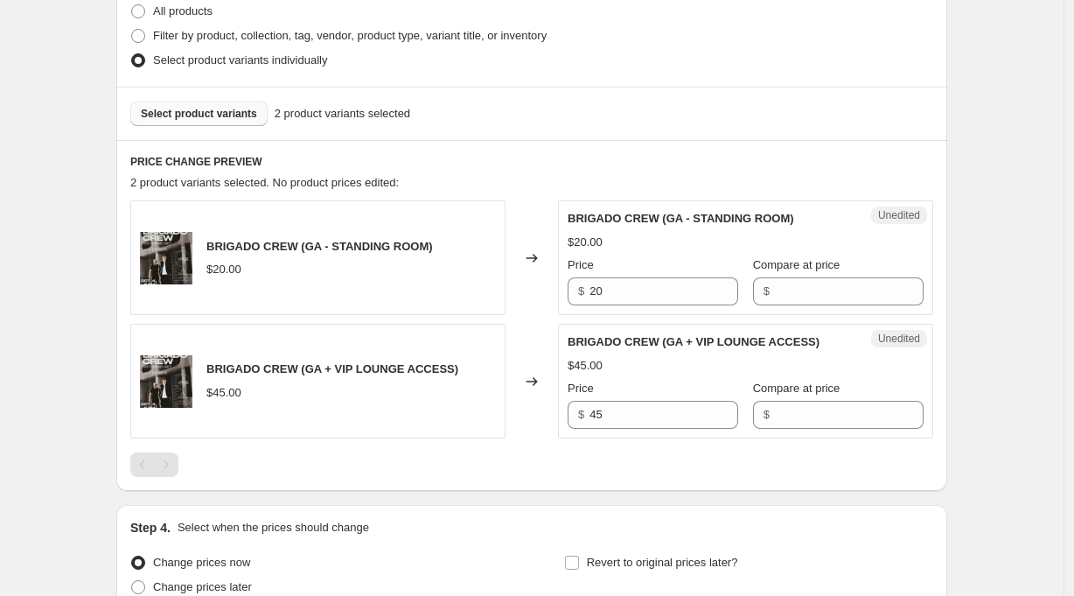
scroll to position [445, 0]
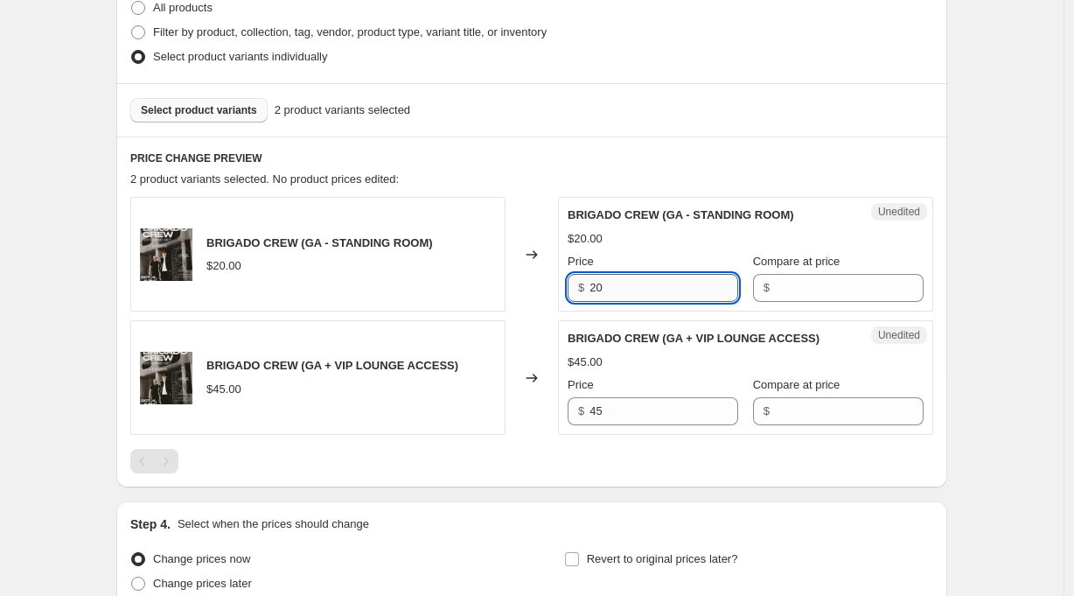
click at [640, 289] on input "20" at bounding box center [664, 288] width 149 height 28
type input "25"
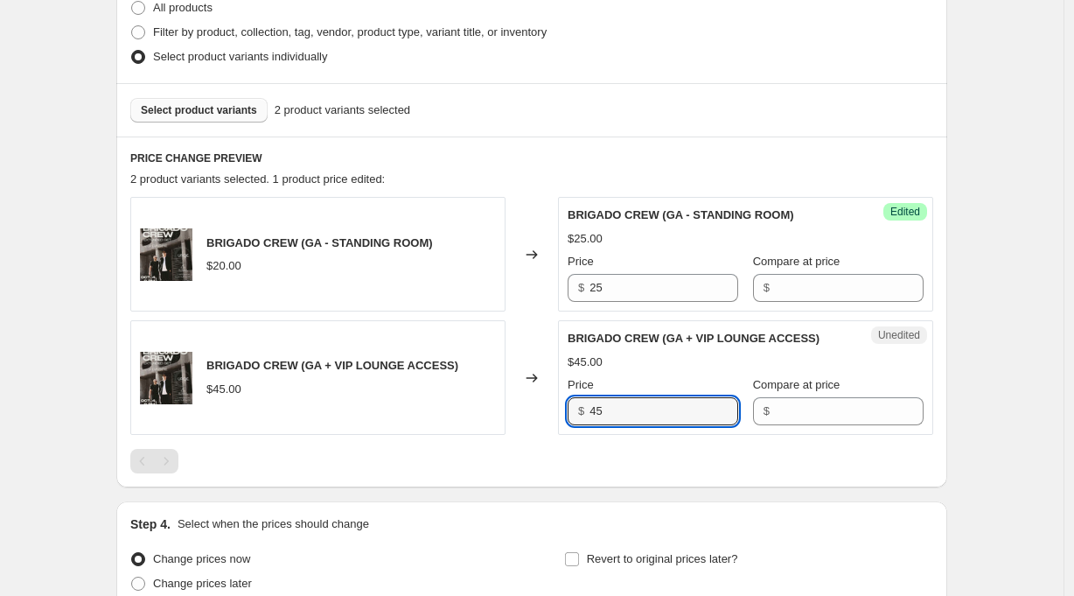
drag, startPoint x: 625, startPoint y: 416, endPoint x: 572, endPoint y: 411, distance: 53.6
click at [572, 411] on div "$ 45" at bounding box center [653, 411] width 171 height 28
type input "50"
click at [986, 475] on div "Create new price [MEDICAL_DATA]. This page is ready Create new price [MEDICAL_D…" at bounding box center [532, 157] width 1064 height 1204
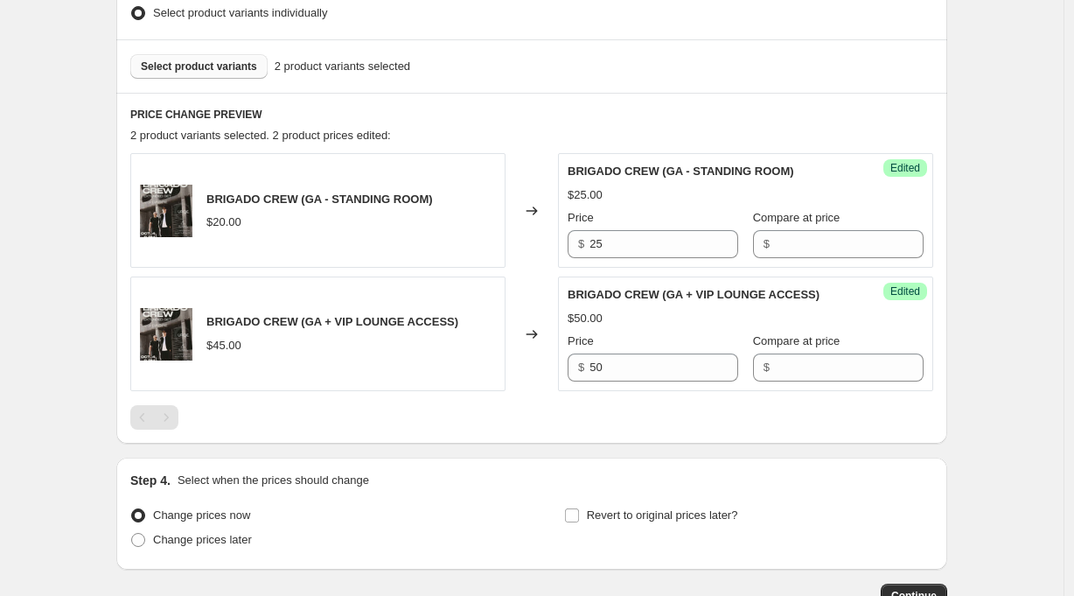
scroll to position [608, 0]
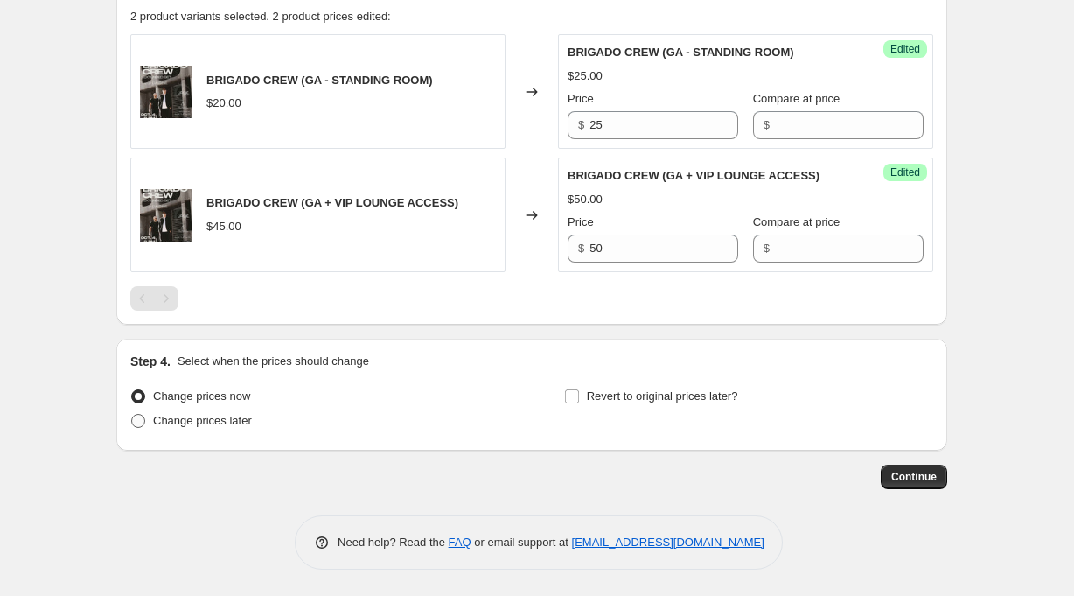
click at [206, 423] on span "Change prices later" at bounding box center [202, 420] width 99 height 13
click at [132, 415] on input "Change prices later" at bounding box center [131, 414] width 1 height 1
radio input "true"
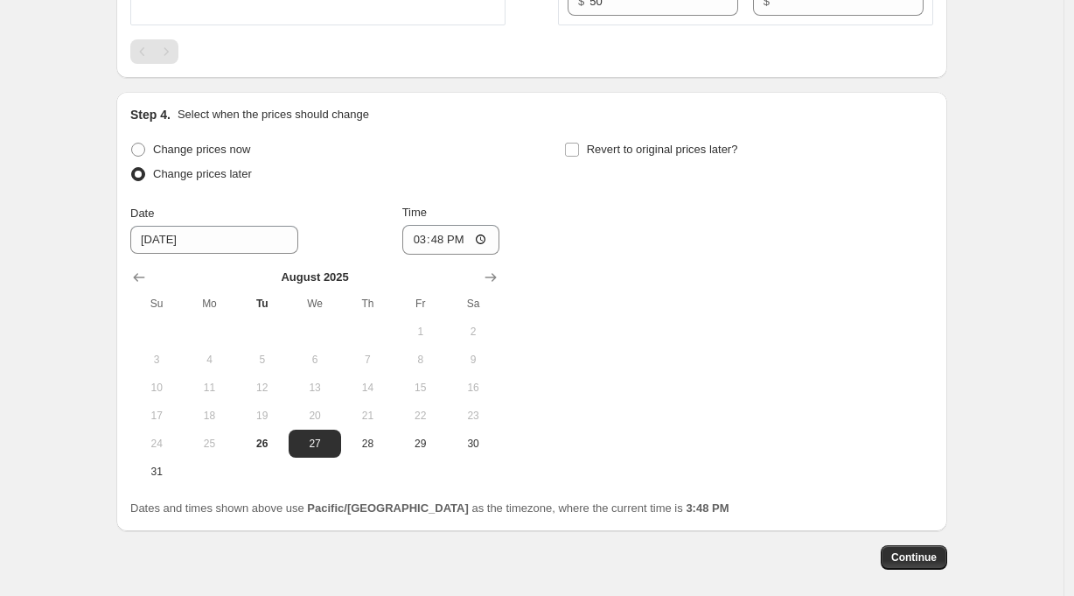
scroll to position [937, 0]
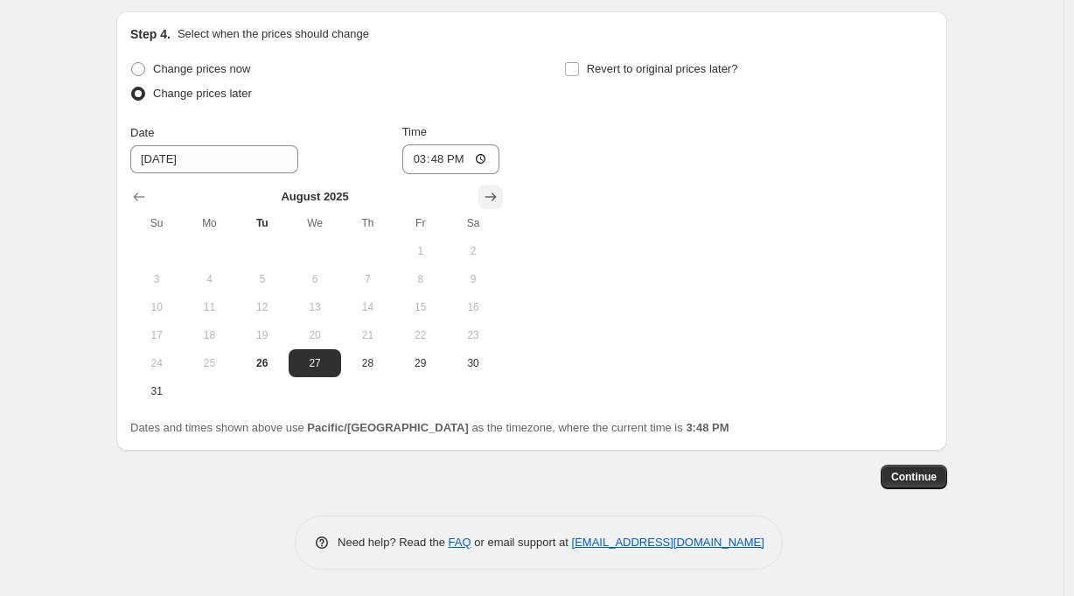
click at [496, 198] on icon "Show next month, September 2025" at bounding box center [490, 196] width 17 height 17
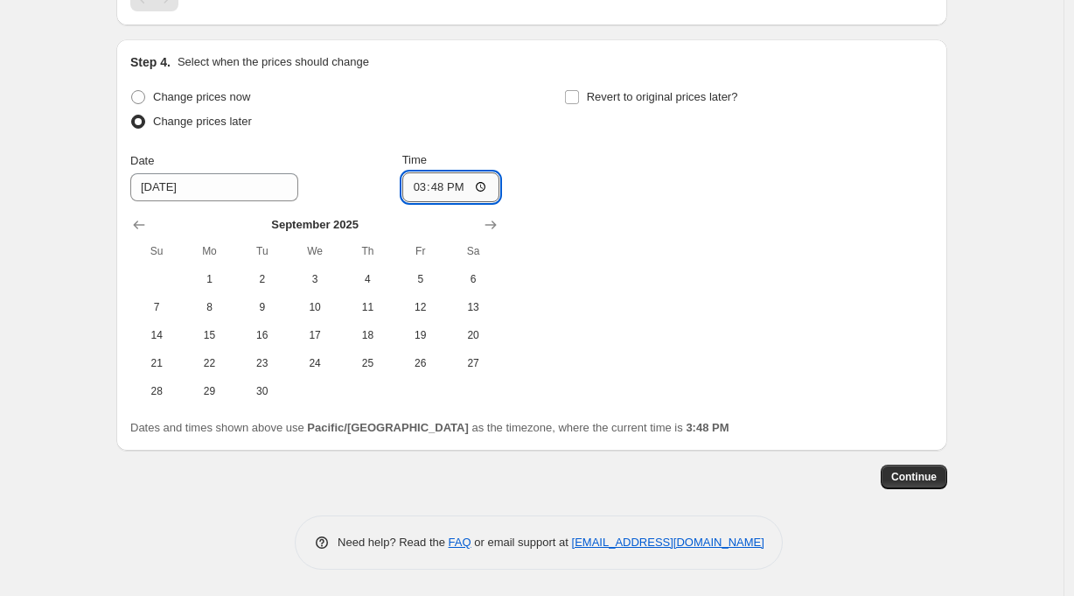
click at [496, 198] on input "15:48" at bounding box center [451, 187] width 98 height 30
click at [495, 213] on button "Show next month, October 2025" at bounding box center [490, 225] width 24 height 24
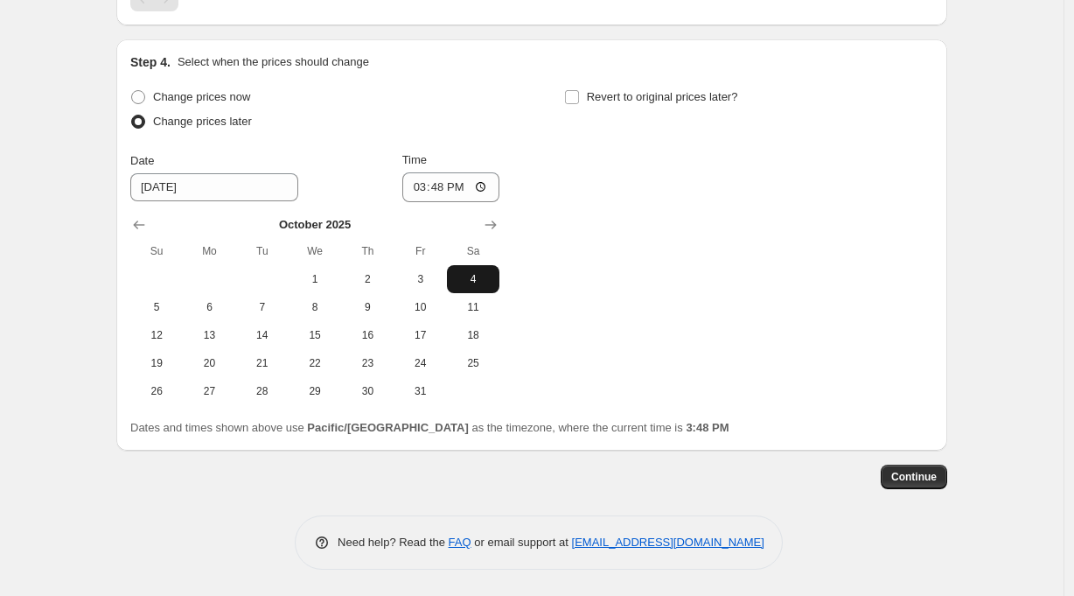
click at [478, 276] on span "4" at bounding box center [473, 279] width 38 height 14
type input "[DATE]"
click at [443, 187] on input "15:48" at bounding box center [451, 187] width 98 height 30
click at [462, 191] on input "21:48" at bounding box center [451, 187] width 98 height 30
type input "21:00"
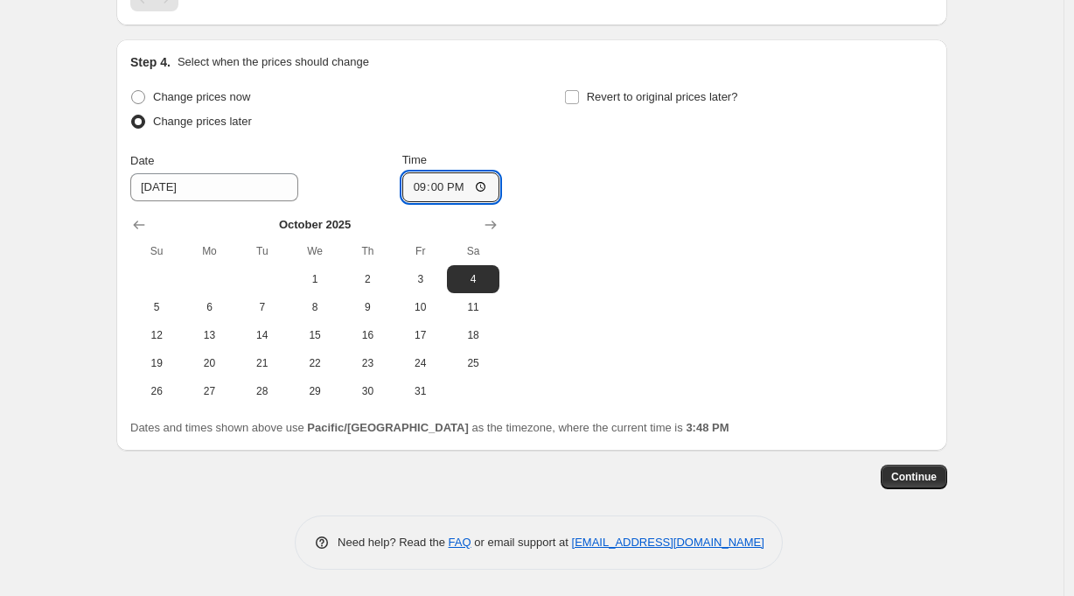
click at [641, 211] on div "Change prices now Change prices later Date [DATE] Time 21:00 [DATE] Su Mo Tu We…" at bounding box center [531, 245] width 803 height 320
click at [928, 472] on span "Continue" at bounding box center [913, 477] width 45 height 14
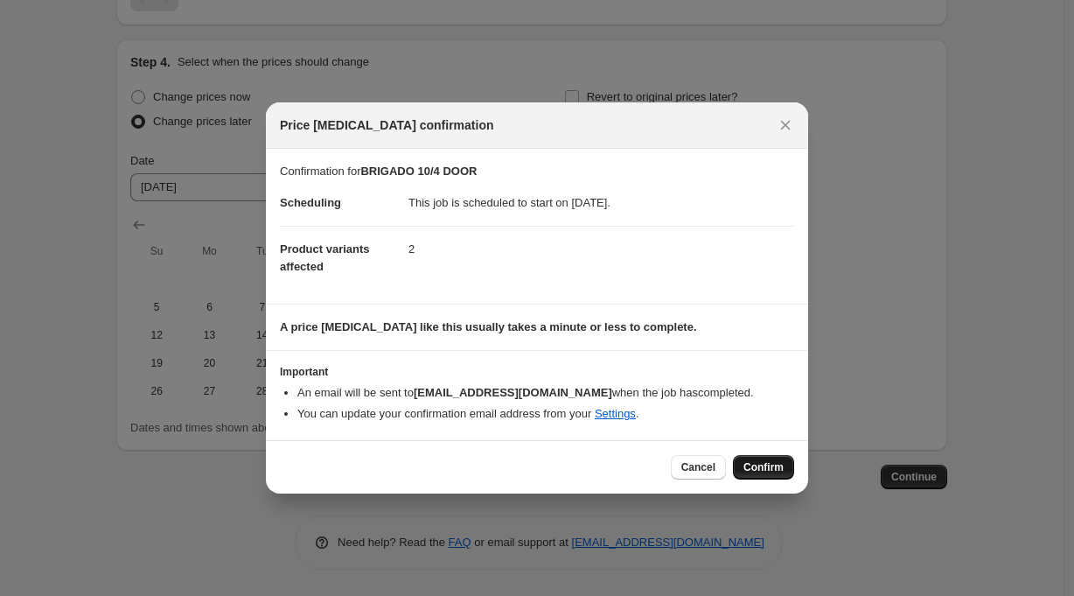
click at [768, 462] on span "Confirm" at bounding box center [764, 467] width 40 height 14
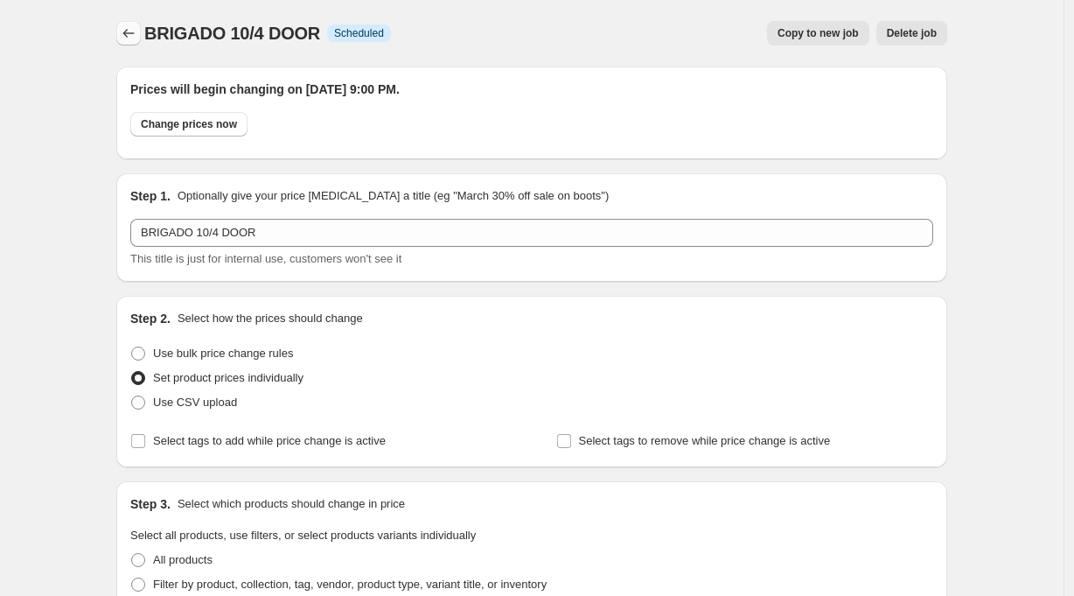
click at [135, 34] on icon "Price change jobs" at bounding box center [128, 32] width 17 height 17
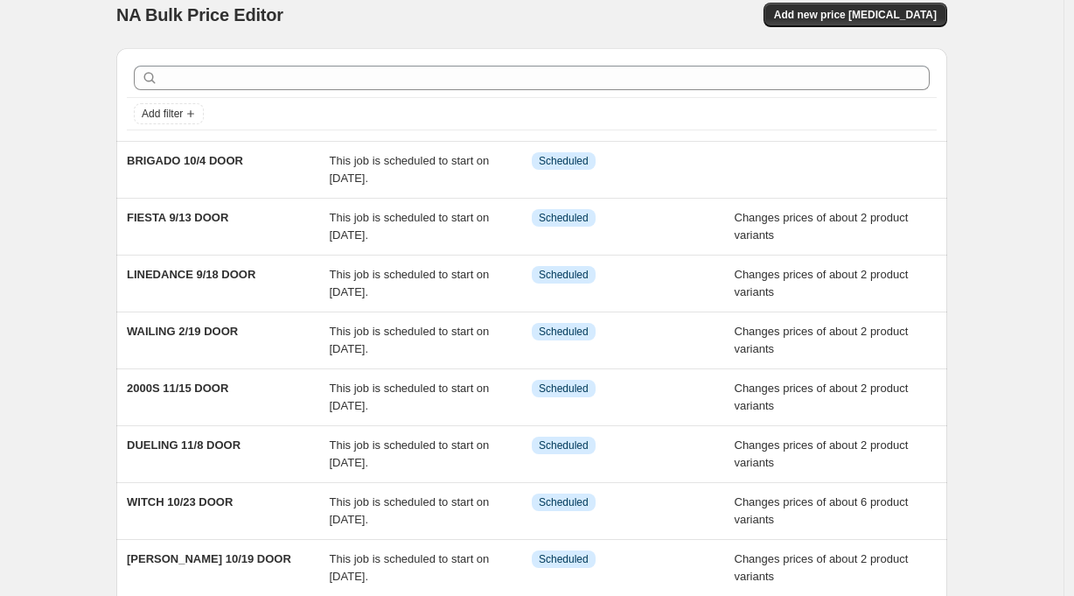
scroll to position [25, 0]
